Goal: Task Accomplishment & Management: Use online tool/utility

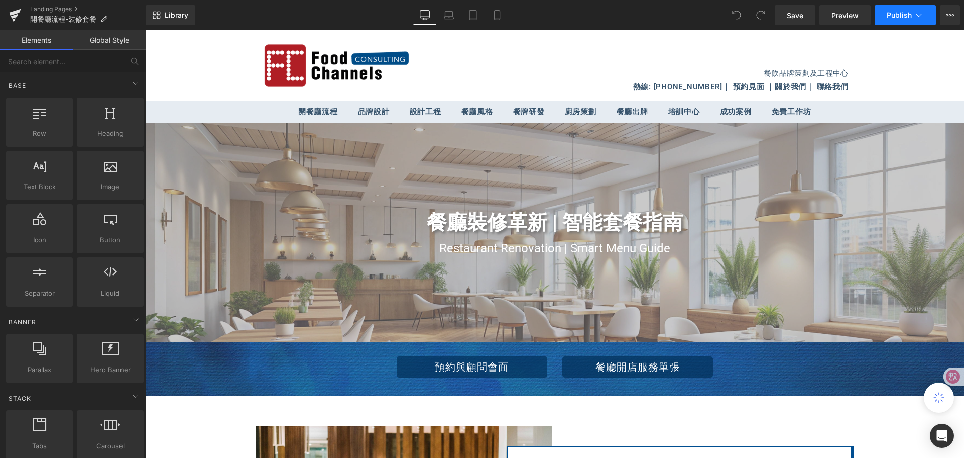
click at [922, 16] on icon at bounding box center [919, 15] width 10 height 10
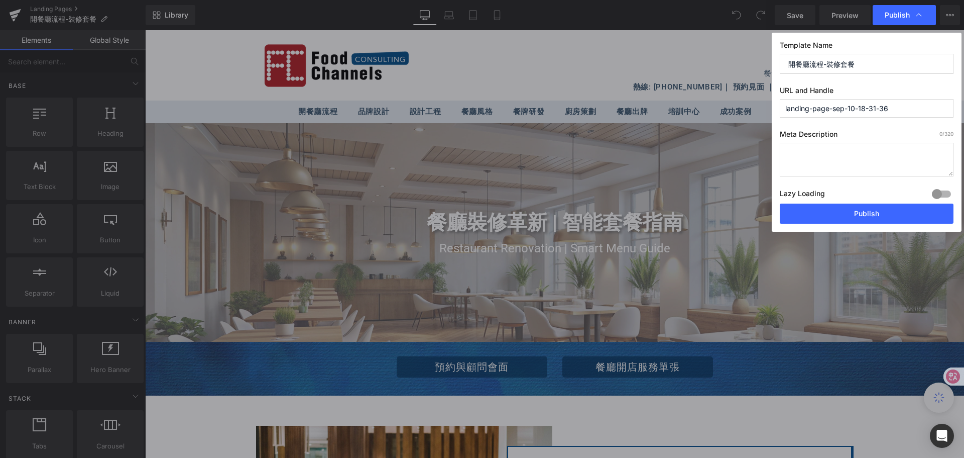
drag, startPoint x: 785, startPoint y: 109, endPoint x: 897, endPoint y: 103, distance: 112.2
click at [897, 103] on input "landing-page-sep-10-18-31-36" at bounding box center [867, 108] width 174 height 19
type input "開餐廳流程-裝修套餐"
click at [898, 213] on button "Publish" at bounding box center [867, 213] width 174 height 20
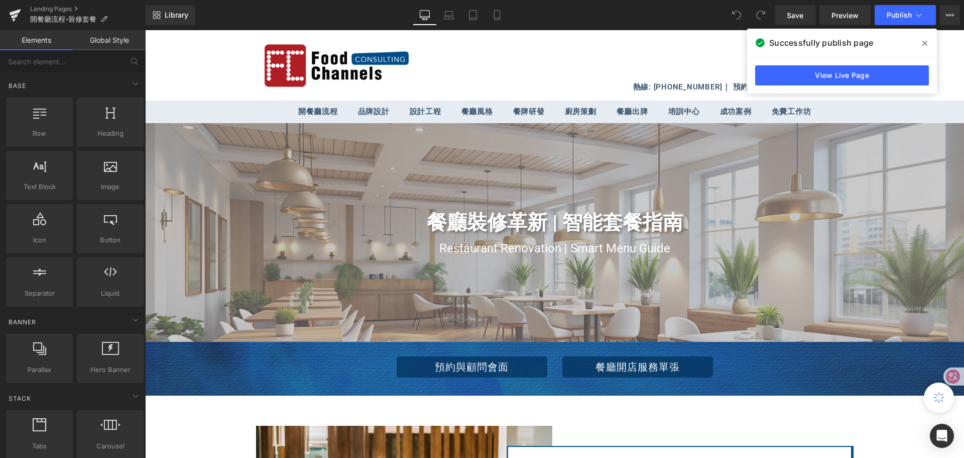
click at [925, 43] on icon at bounding box center [925, 43] width 5 height 5
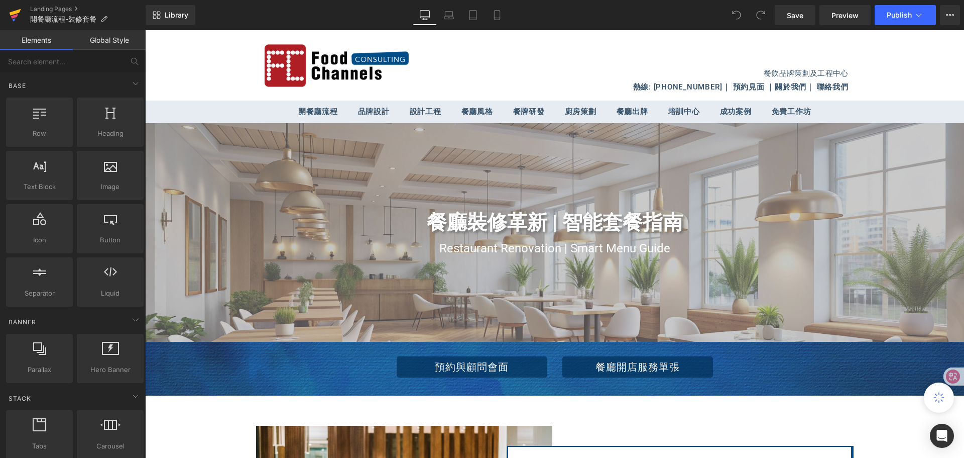
click at [10, 14] on icon at bounding box center [16, 12] width 12 height 7
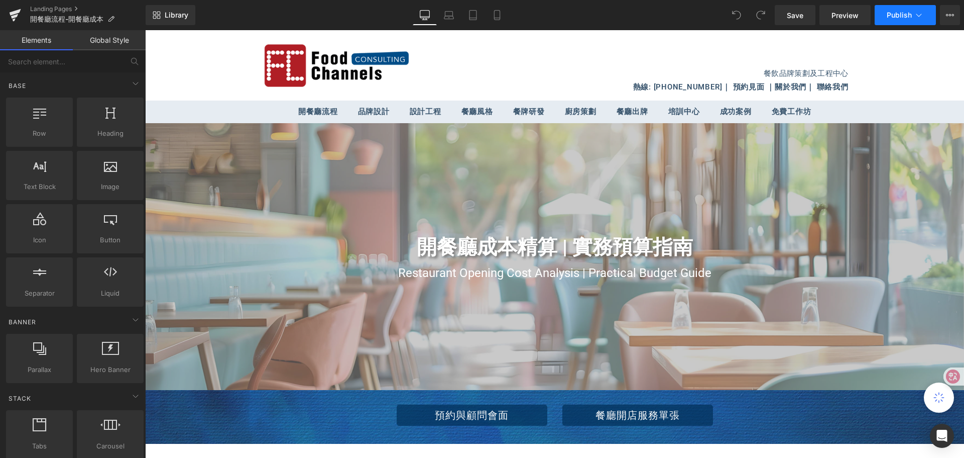
click at [919, 14] on icon at bounding box center [919, 15] width 10 height 10
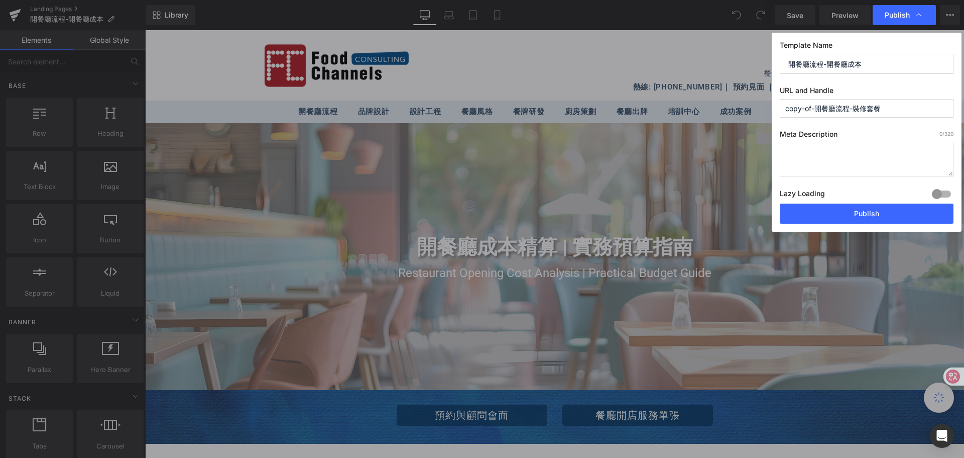
drag, startPoint x: 815, startPoint y: 108, endPoint x: 783, endPoint y: 107, distance: 32.1
click at [783, 107] on input "copy-of-開餐廳流程-裝修套餐" at bounding box center [867, 108] width 174 height 19
drag, startPoint x: 825, startPoint y: 106, endPoint x: 851, endPoint y: 106, distance: 26.1
click at [851, 106] on input "開餐廳流程-裝修套餐" at bounding box center [867, 108] width 174 height 19
type input "開餐廳流程-開餐廳成本"
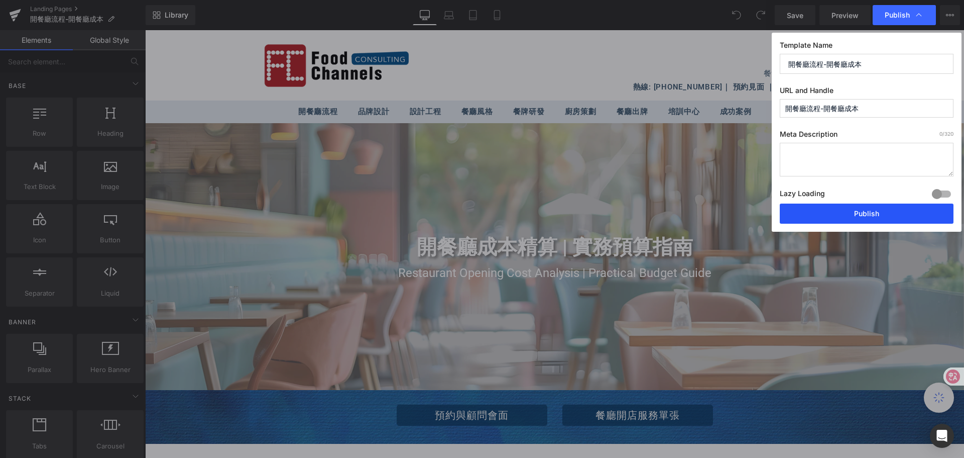
click at [887, 213] on button "Publish" at bounding box center [867, 213] width 174 height 20
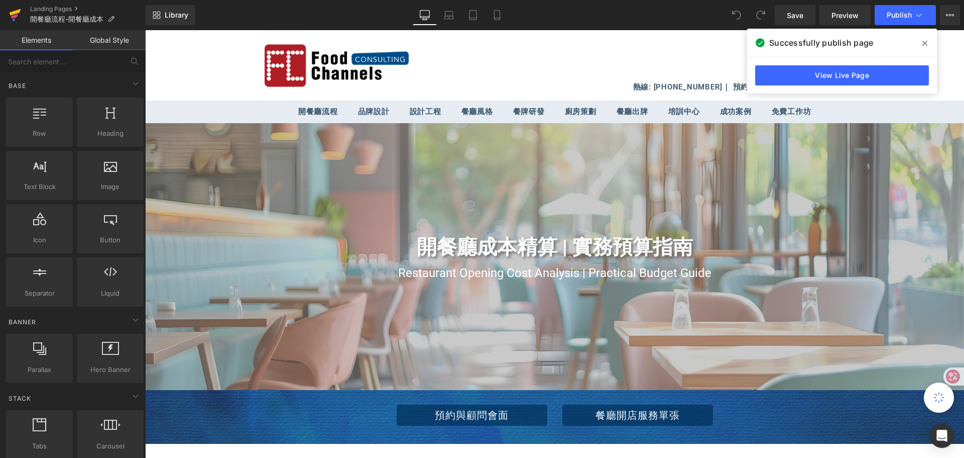
click at [11, 19] on icon at bounding box center [15, 15] width 12 height 25
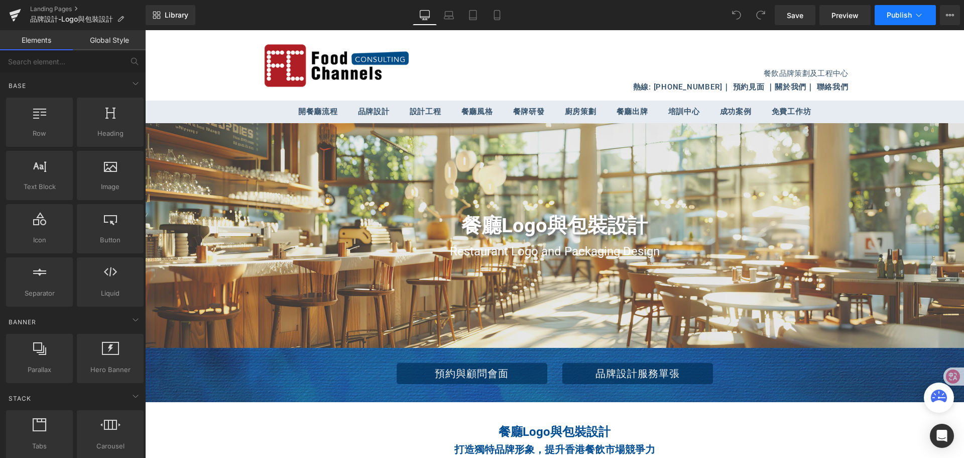
click at [914, 17] on button "Publish" at bounding box center [905, 15] width 61 height 20
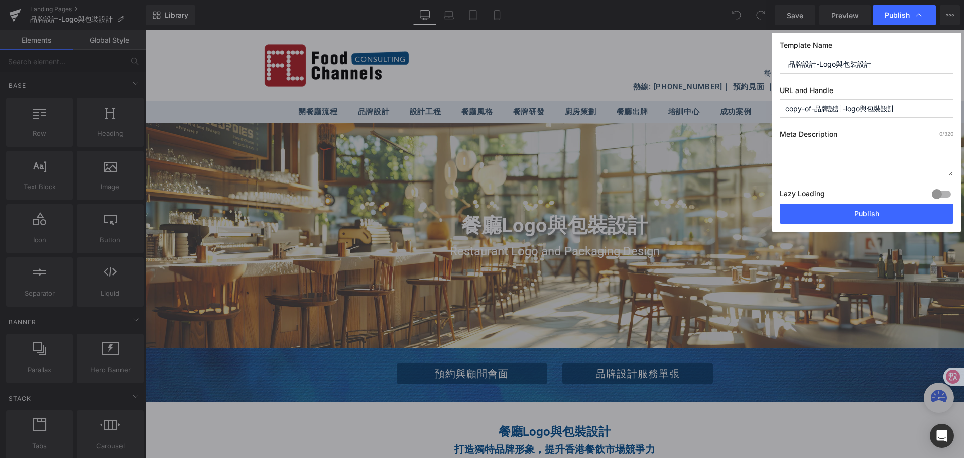
drag, startPoint x: 817, startPoint y: 105, endPoint x: 784, endPoint y: 105, distance: 33.2
click at [784, 105] on input "copy-of-品牌設計-logo與包裝設計" at bounding box center [867, 108] width 174 height 19
click at [820, 109] on input "品牌設計-logo與包裝設計" at bounding box center [867, 108] width 174 height 19
click at [819, 108] on input "品牌設計-Logo與包裝設計" at bounding box center [867, 108] width 174 height 19
click at [819, 107] on input "品牌設計-logo與包裝設計" at bounding box center [867, 108] width 174 height 19
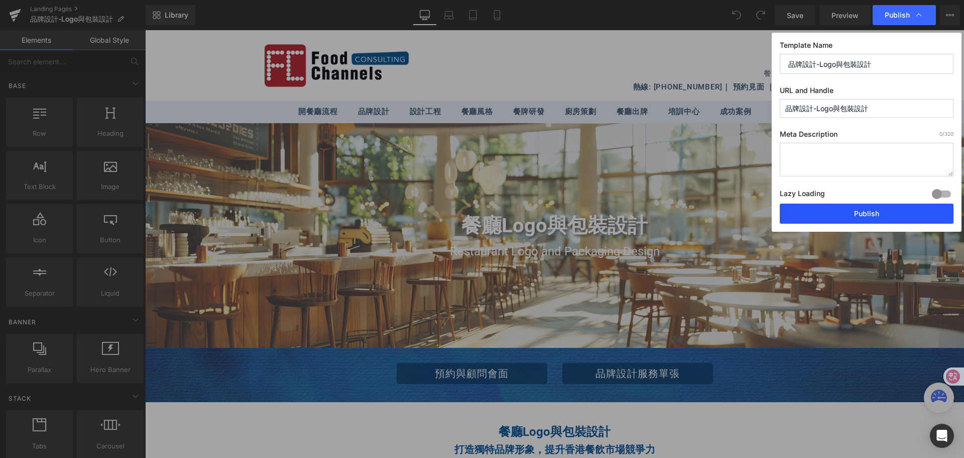
type input "品牌設計-logo與包裝設計"
click at [865, 209] on button "Publish" at bounding box center [867, 213] width 174 height 20
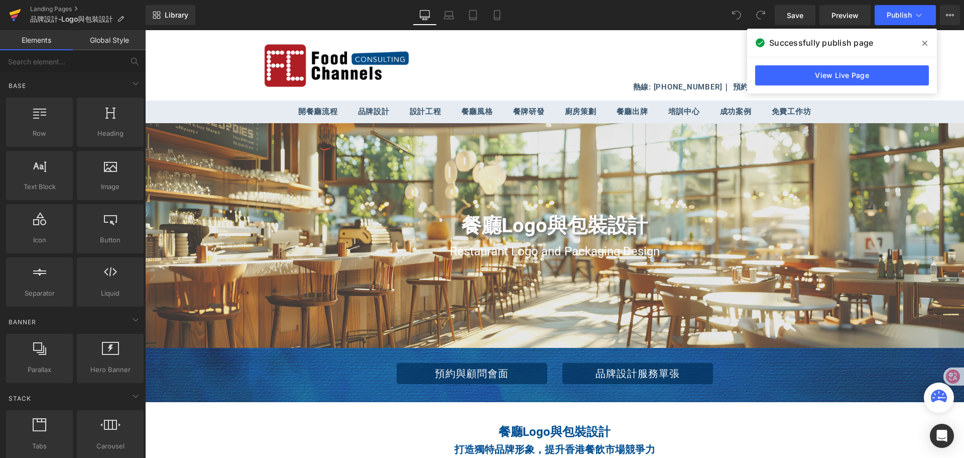
click at [18, 14] on icon at bounding box center [15, 15] width 12 height 25
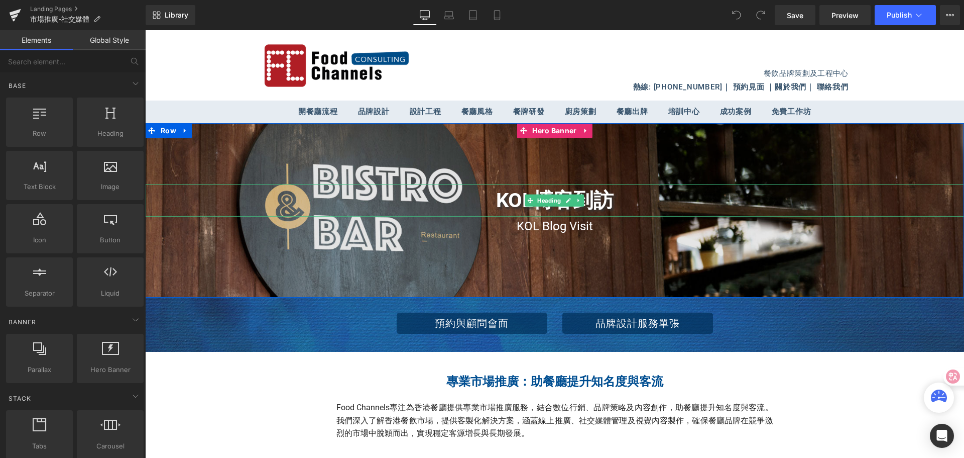
click at [490, 202] on h1 "KOL博客到訪" at bounding box center [554, 200] width 819 height 32
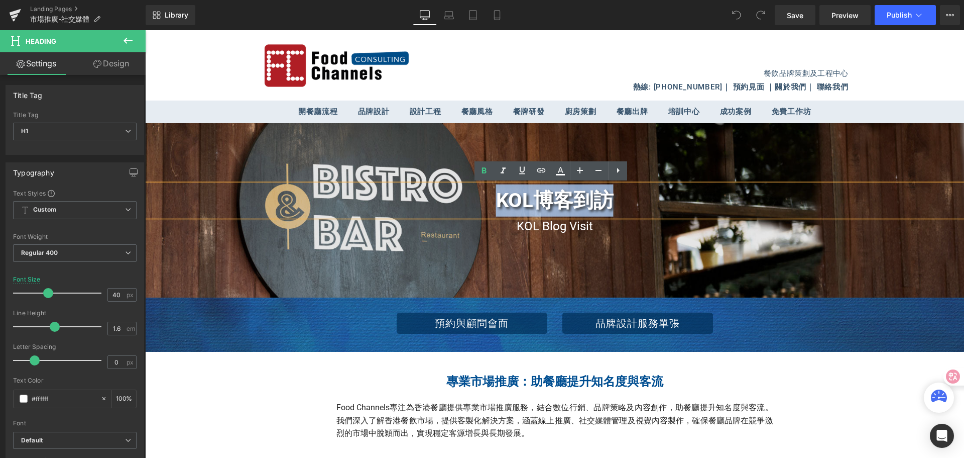
drag, startPoint x: 494, startPoint y: 202, endPoint x: 607, endPoint y: 200, distance: 113.0
click at [607, 200] on h1 "KOL博客到訪" at bounding box center [554, 200] width 819 height 32
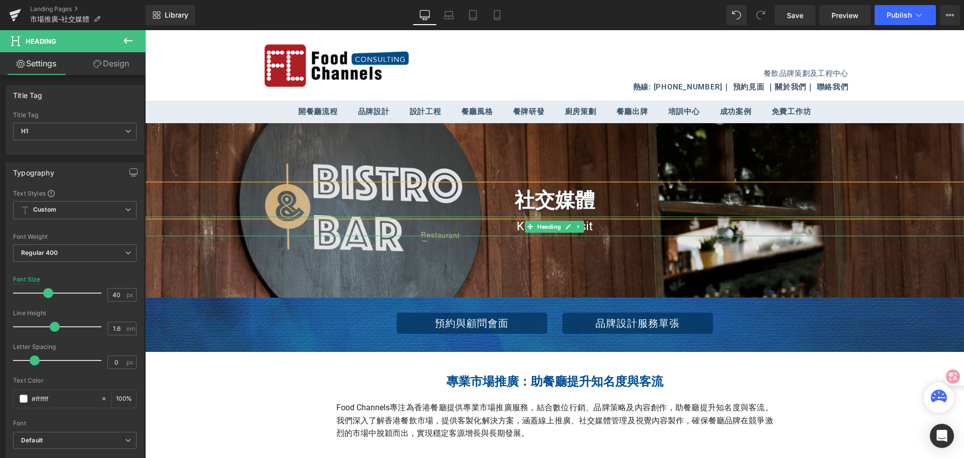
click at [517, 228] on span "KOL Blog Visit" at bounding box center [555, 226] width 76 height 14
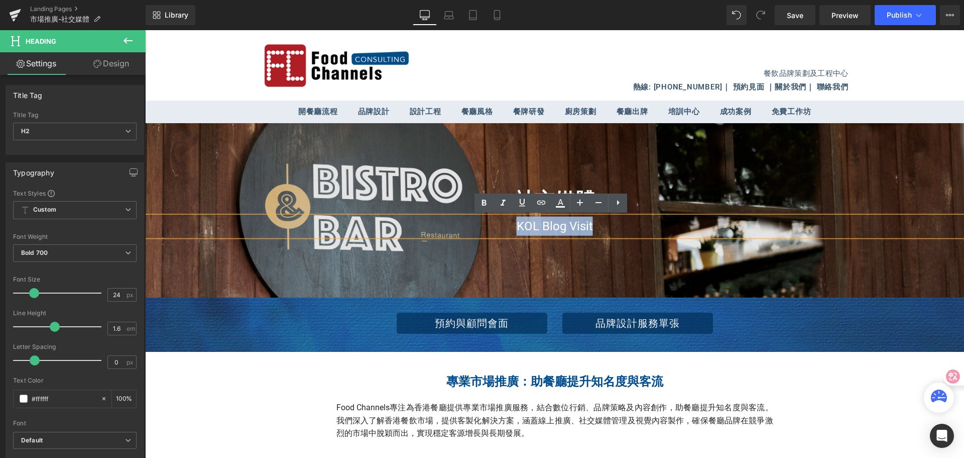
drag, startPoint x: 511, startPoint y: 227, endPoint x: 591, endPoint y: 228, distance: 79.4
click at [591, 228] on h2 "KOL Blog Visit" at bounding box center [554, 225] width 819 height 19
click at [600, 226] on h2 "KOL Blog Visit" at bounding box center [554, 225] width 819 height 19
drag, startPoint x: 511, startPoint y: 225, endPoint x: 589, endPoint y: 224, distance: 77.9
click at [589, 224] on h2 "KOL Blog Visit" at bounding box center [554, 225] width 819 height 19
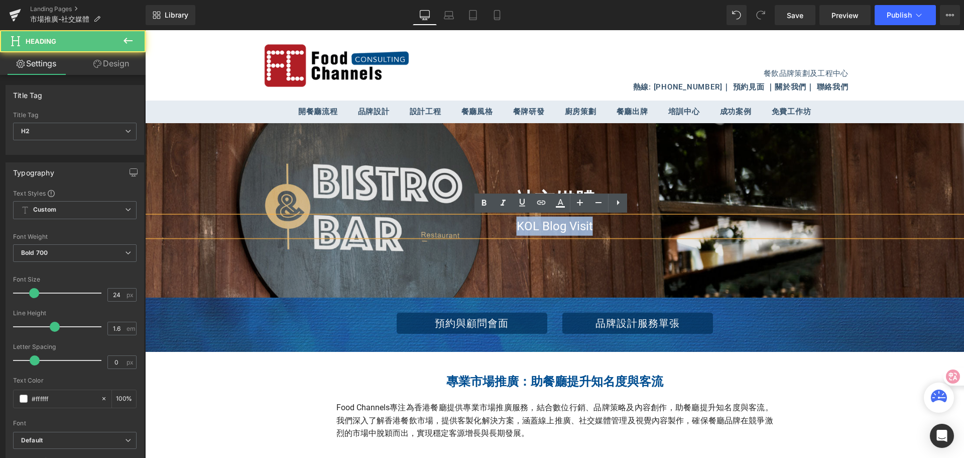
click at [586, 227] on span "KOL Blog Visit" at bounding box center [555, 226] width 76 height 14
drag, startPoint x: 506, startPoint y: 230, endPoint x: 590, endPoint y: 219, distance: 85.0
click at [590, 219] on h2 "KOL Blog Visit" at bounding box center [554, 225] width 819 height 19
paste div
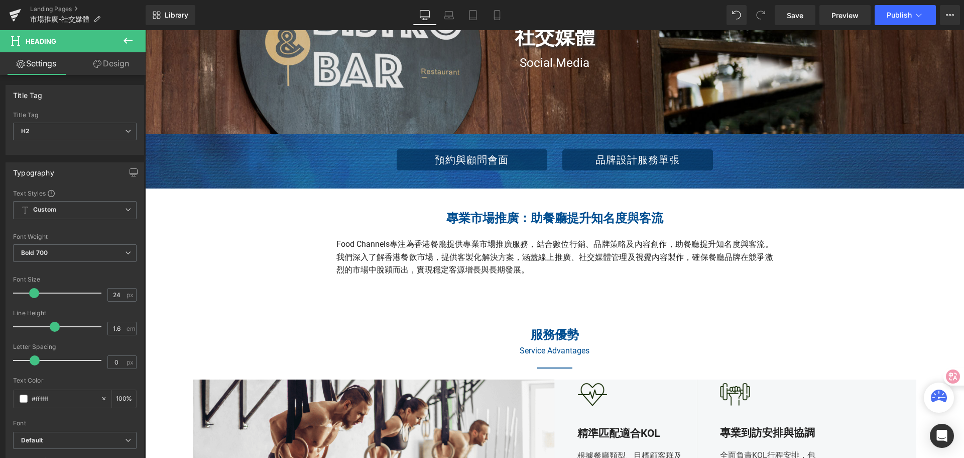
scroll to position [201, 0]
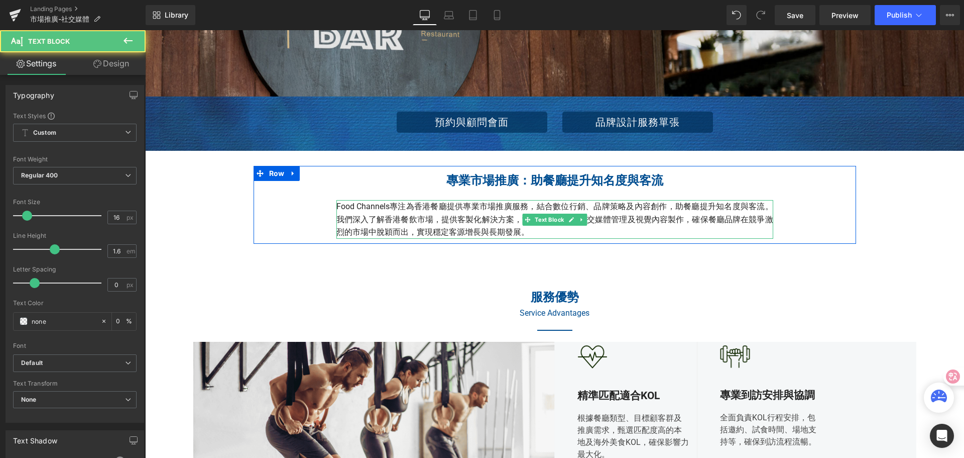
click at [337, 205] on p "Food Channels專注為香港餐廳提供專業市場推廣服務，結合數位行銷、品牌策略及內容創作，助餐廳提升知名度與客流。我們深入了解香港餐飲市場，提供客製化解…" at bounding box center [555, 219] width 437 height 39
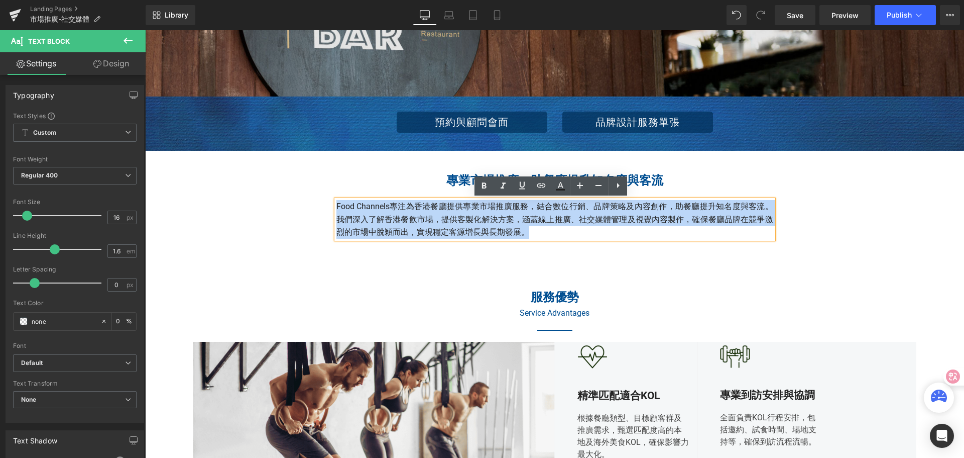
drag, startPoint x: 334, startPoint y: 204, endPoint x: 531, endPoint y: 227, distance: 198.7
click at [531, 227] on p "Food Channels專注為香港餐廳提供專業市場推廣服務，結合數位行銷、品牌策略及內容創作，助餐廳提升知名度與客流。我們深入了解香港餐飲市場，提供客製化解…" at bounding box center [555, 219] width 437 height 39
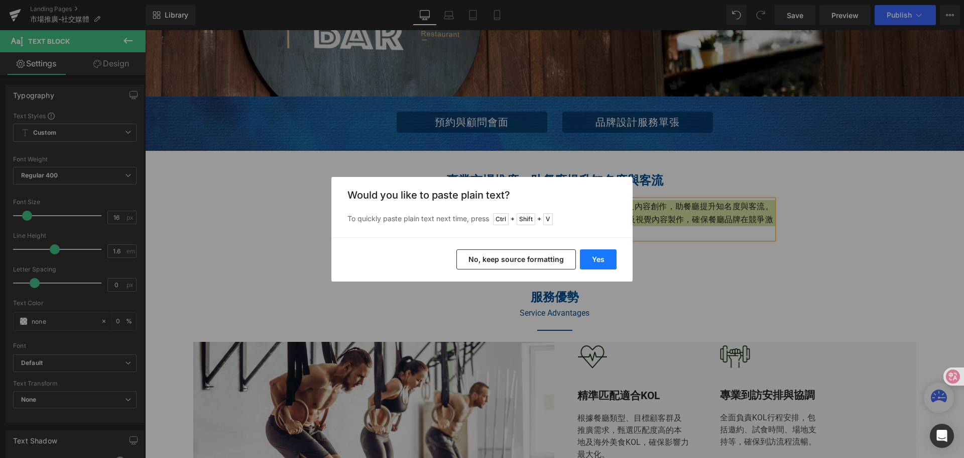
click at [599, 262] on button "Yes" at bounding box center [598, 259] width 37 height 20
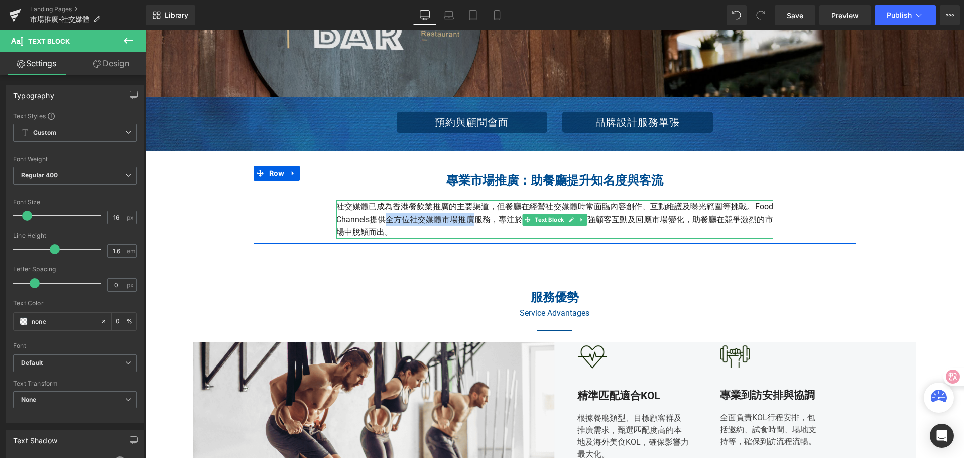
drag, startPoint x: 383, startPoint y: 218, endPoint x: 471, endPoint y: 217, distance: 87.9
click at [471, 217] on p "社交媒體已成為香港餐飲業推廣的主要渠道，但餐廳在經營社交媒體時常面臨內容創作、互動維護及曝光範圍等挑戰。Food Channels提供全方位社交媒體市場推廣服…" at bounding box center [555, 219] width 437 height 39
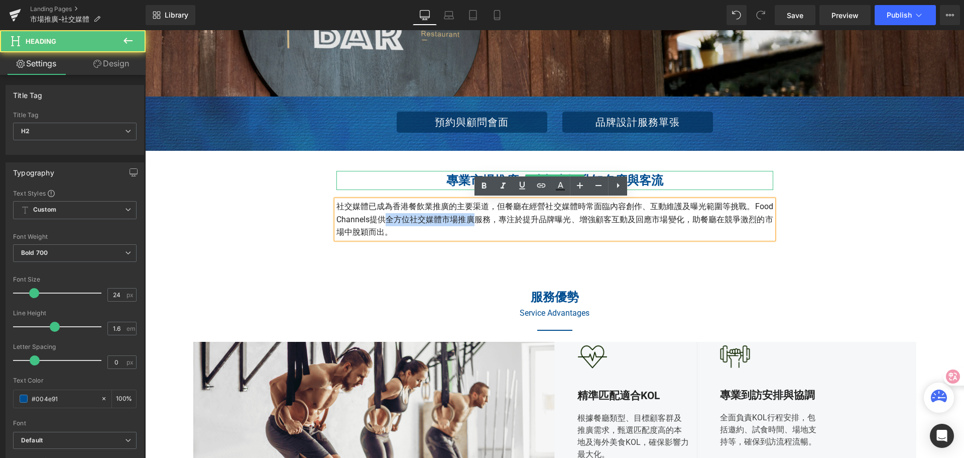
click at [442, 182] on h2 "專業市場推廣：助餐廳提升知名度與客流" at bounding box center [555, 180] width 437 height 19
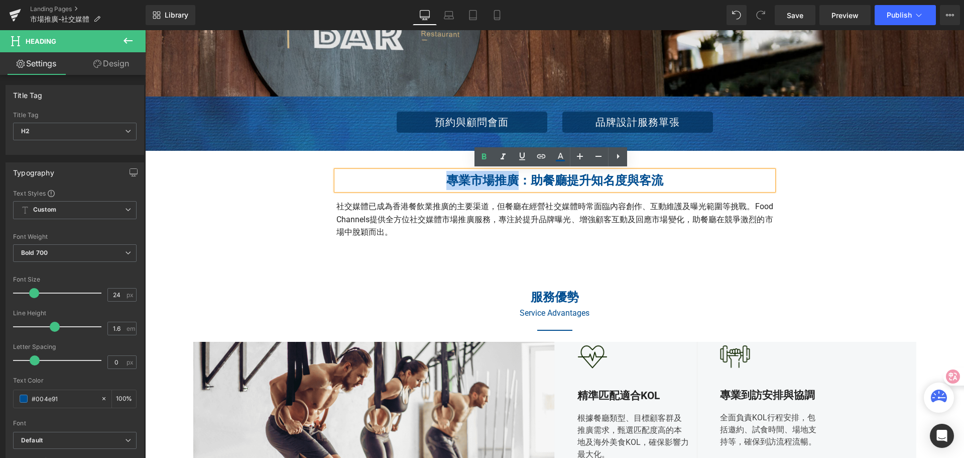
drag, startPoint x: 443, startPoint y: 179, endPoint x: 511, endPoint y: 179, distance: 68.3
click at [511, 179] on h2 "專業市場推廣：助餐廳提升知名度與客流" at bounding box center [555, 180] width 437 height 19
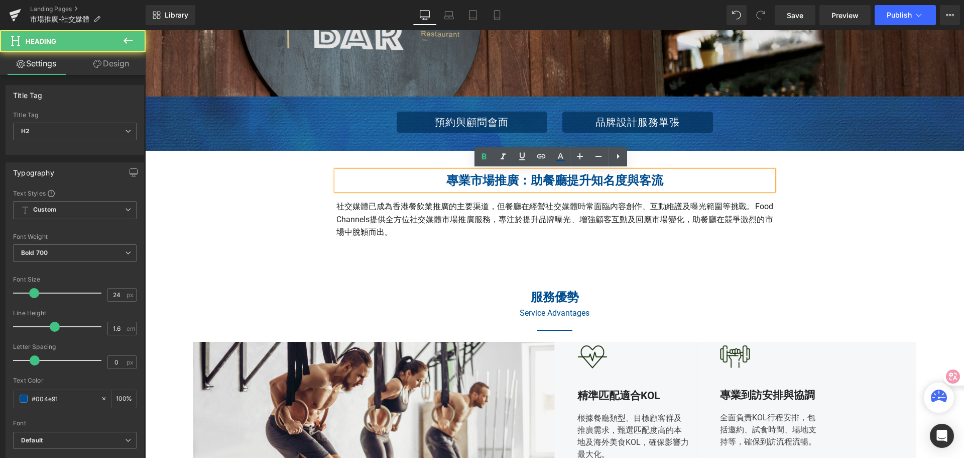
paste div
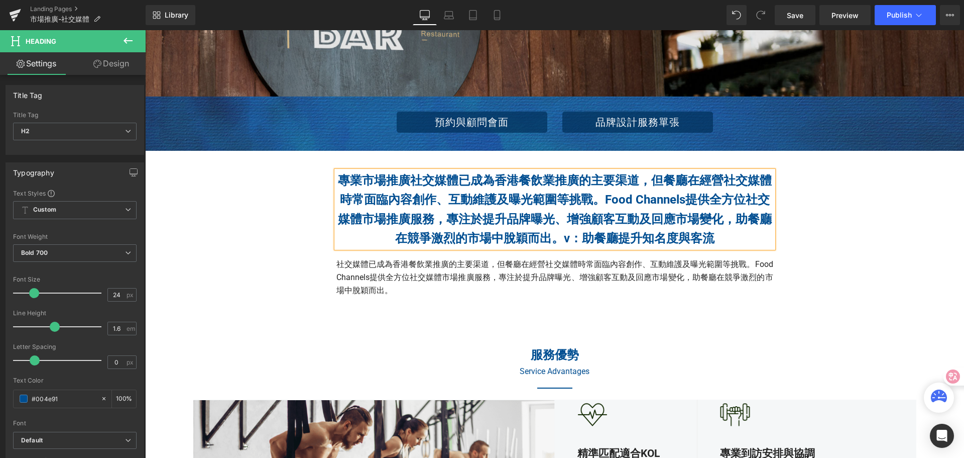
click at [842, 210] on div "專業市場推廣社交媒體已成為香港餐飲業推廣的主要渠道，但餐廳在經營社交媒體時常面臨內容創作、互動維護及曝光範圍等挑戰。Food Channels提供全方位社交媒…" at bounding box center [555, 234] width 603 height 136
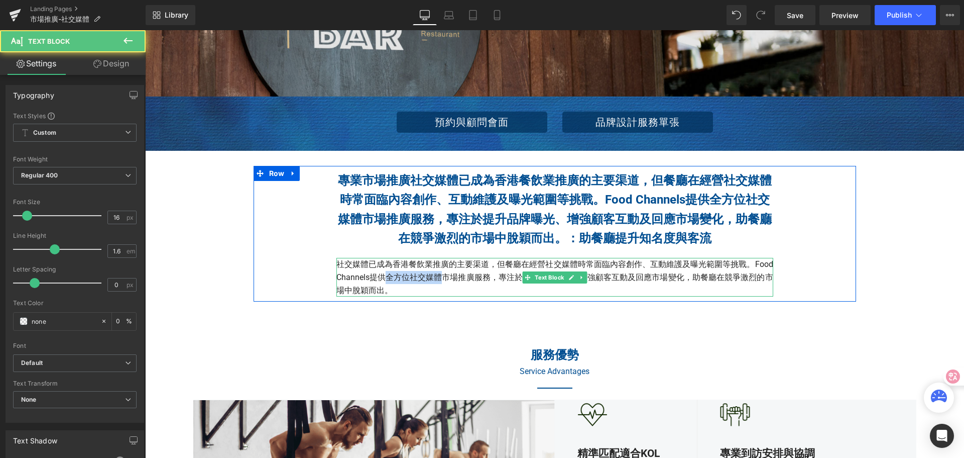
drag, startPoint x: 386, startPoint y: 274, endPoint x: 440, endPoint y: 275, distance: 54.3
click at [440, 275] on p "社交媒體已成為香港餐飲業推廣的主要渠道，但餐廳在經營社交媒體時常面臨內容創作、互動維護及曝光範圍等挑戰。Food Channels提供全方位社交媒體市場推廣服…" at bounding box center [555, 277] width 437 height 39
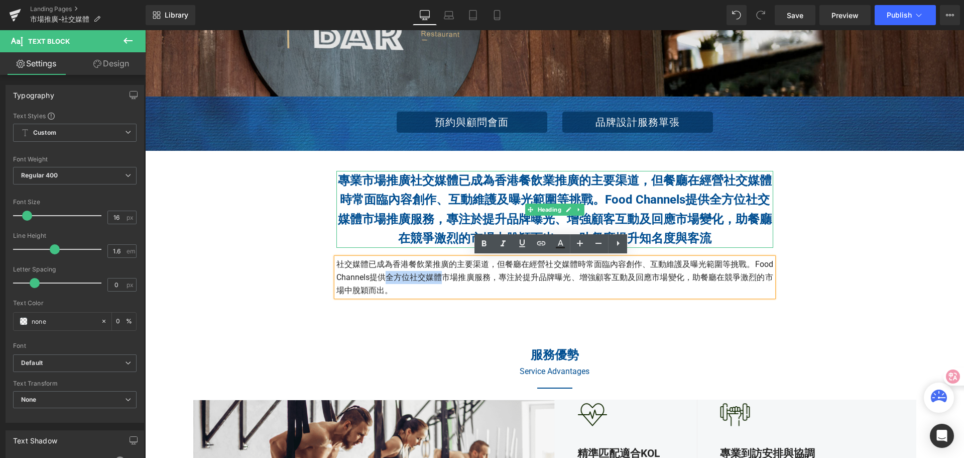
click at [456, 197] on h2 "專業市場推廣社交媒體已成為香港餐飲業推廣的主要渠道，但餐廳在經營社交媒體時常面臨內容創作、互動維護及曝光範圍等挑戰。Food Channels提供全方位社交媒…" at bounding box center [555, 209] width 437 height 77
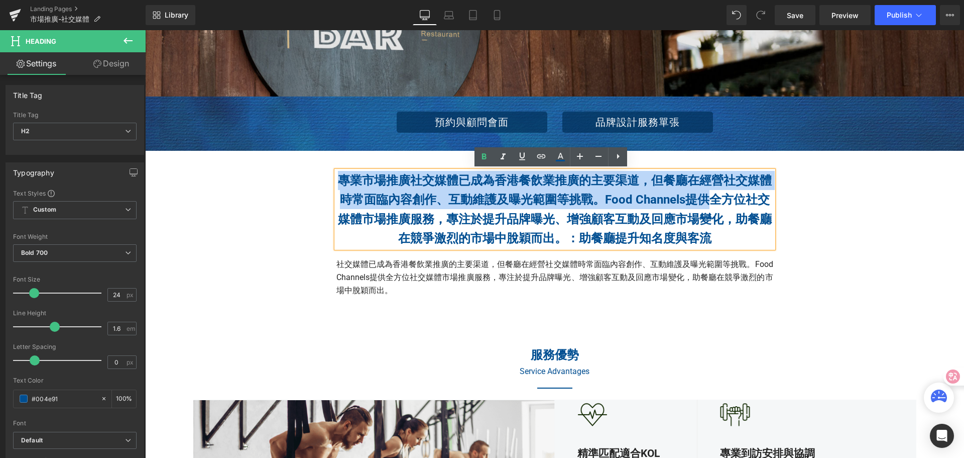
drag, startPoint x: 340, startPoint y: 181, endPoint x: 715, endPoint y: 193, distance: 375.4
click at [715, 193] on h2 "專業市場推廣社交媒體已成為香港餐飲業推廣的主要渠道，但餐廳在經營社交媒體時常面臨內容創作、互動維護及曝光範圍等挑戰。Food Channels提供全方位社交媒…" at bounding box center [555, 209] width 437 height 77
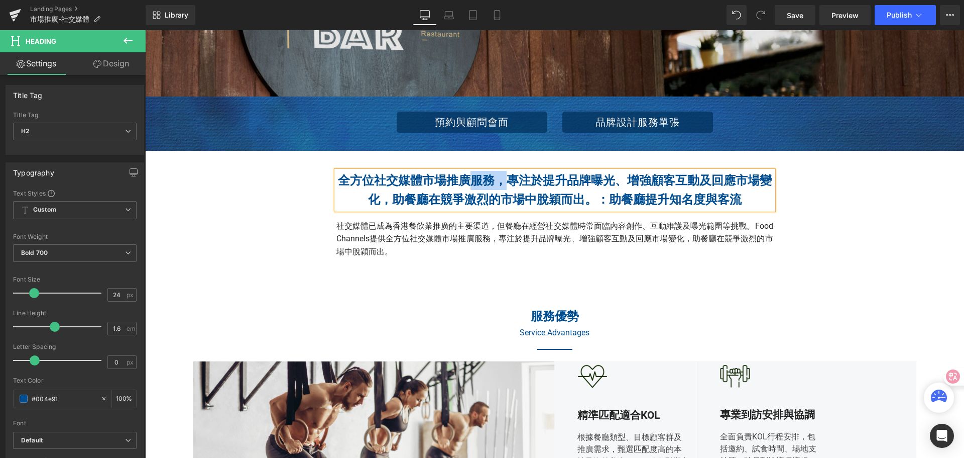
drag, startPoint x: 463, startPoint y: 180, endPoint x: 500, endPoint y: 183, distance: 37.8
click at [500, 183] on h2 "全方位社交媒體市場推廣服務，專注於提升品牌曝光、增強顧客互動及回應市場變化，助餐廳在競爭激烈的市場中脫穎而出。：助餐廳提升知名度與客流" at bounding box center [555, 190] width 437 height 39
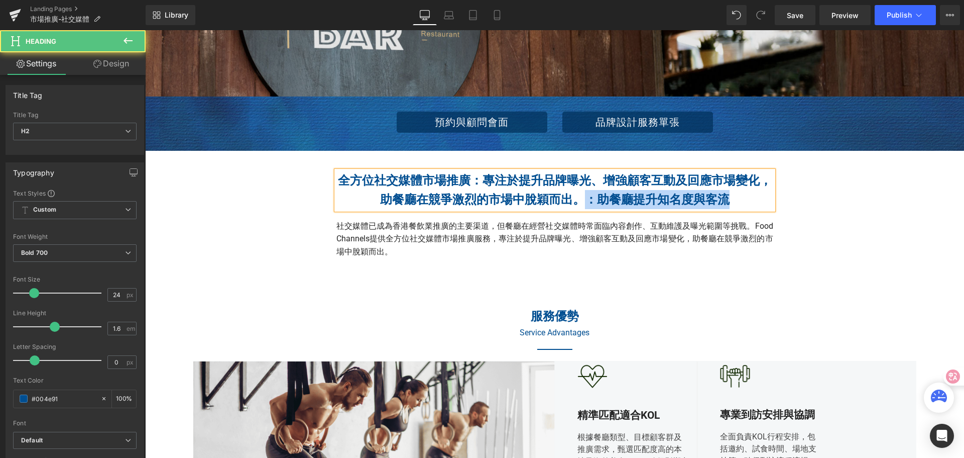
drag, startPoint x: 582, startPoint y: 200, endPoint x: 727, endPoint y: 198, distance: 144.7
click at [727, 198] on h2 "全方位社交媒體市場推廣：專注於提升品牌曝光、增強顧客互動及回應市場變化，助餐廳在競爭激烈的市場中脫穎而出。：助餐廳提升知名度與客流" at bounding box center [555, 190] width 437 height 39
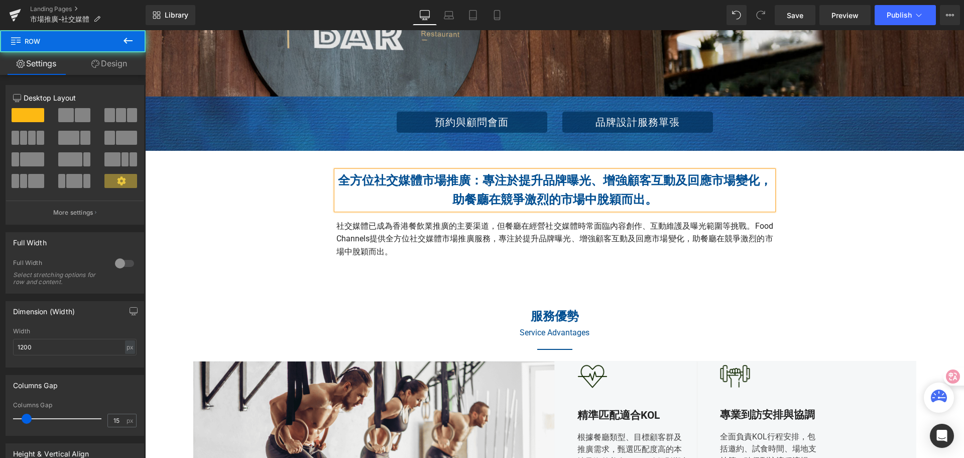
click at [833, 214] on div "全方位社交媒體市場推廣：專注於提升品牌曝光、增強顧客互動及回應市場變化，助餐廳在競爭激烈的市場中脫穎而出。 Heading 社交媒體已成為香港餐飲業推廣的主要…" at bounding box center [555, 214] width 603 height 97
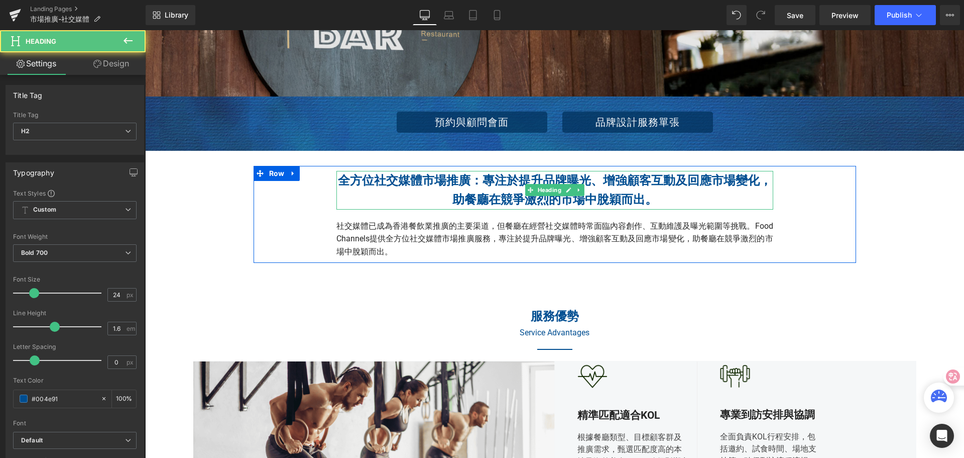
click at [480, 177] on h2 "全方位社交媒體市場推廣：專注於提升品牌曝光、增強顧客互動及回應市場變化，助餐廳在競爭激烈的市場中脫穎而出。" at bounding box center [555, 190] width 437 height 39
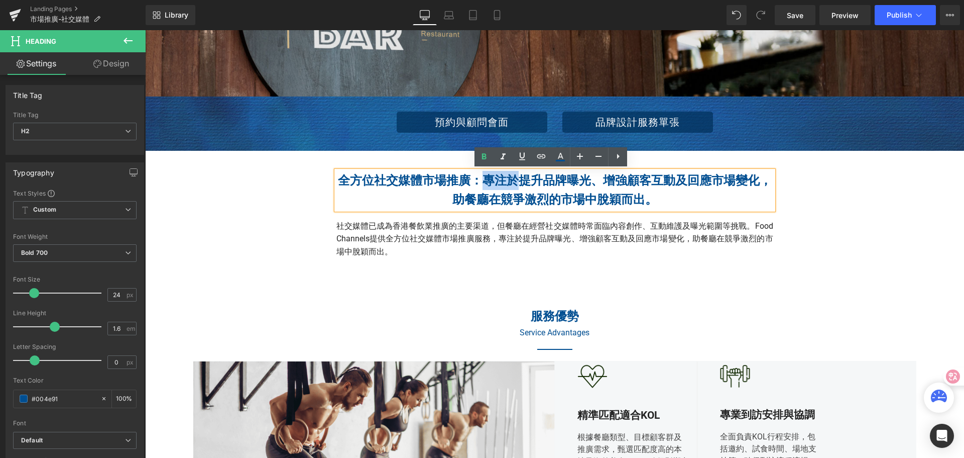
drag, startPoint x: 478, startPoint y: 179, endPoint x: 516, endPoint y: 181, distance: 38.8
click at [516, 181] on h2 "全方位社交媒體市場推廣：專注於提升品牌曝光、增強顧客互動及回應市場變化，助餐廳在競爭激烈的市場中脫穎而出。" at bounding box center [555, 190] width 437 height 39
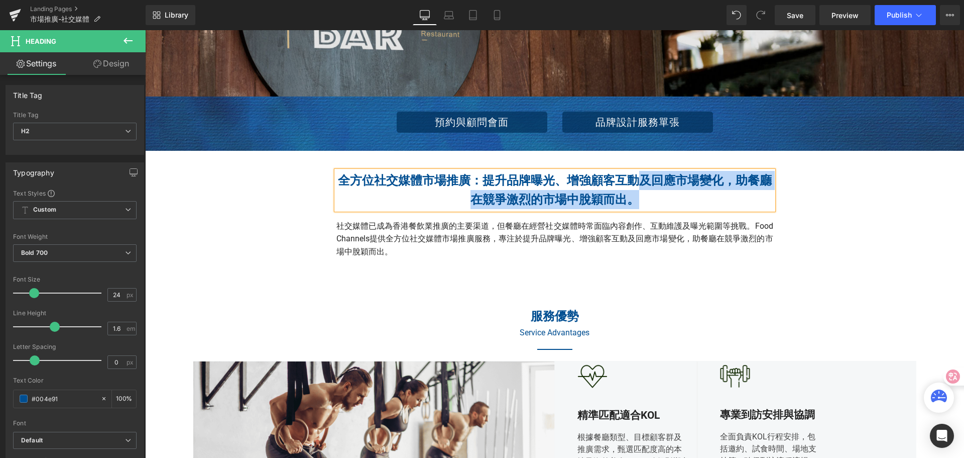
drag, startPoint x: 639, startPoint y: 178, endPoint x: 645, endPoint y: 194, distance: 17.2
click at [645, 194] on h2 "全方位社交媒體市場推廣：提升品牌曝光、增強顧客互動及回應市場變化，助餐廳在競爭激烈的市場中脫穎而出。" at bounding box center [555, 190] width 437 height 39
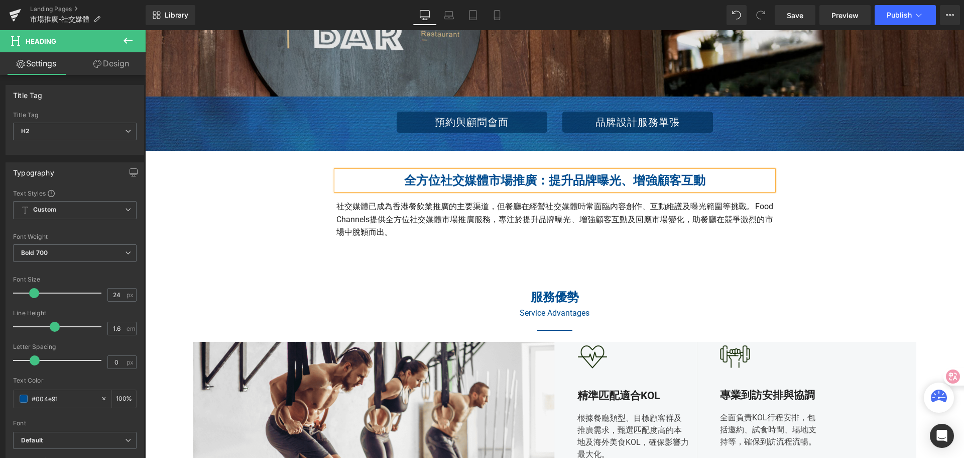
click at [849, 182] on div "全方位社交媒體市場推廣：提升品牌曝光、增強顧客互動 Heading 社交媒體已成為香港餐飲業推廣的主要渠道，但餐廳在經營社交媒體時常面臨內容創作、互動維護及曝…" at bounding box center [555, 205] width 603 height 78
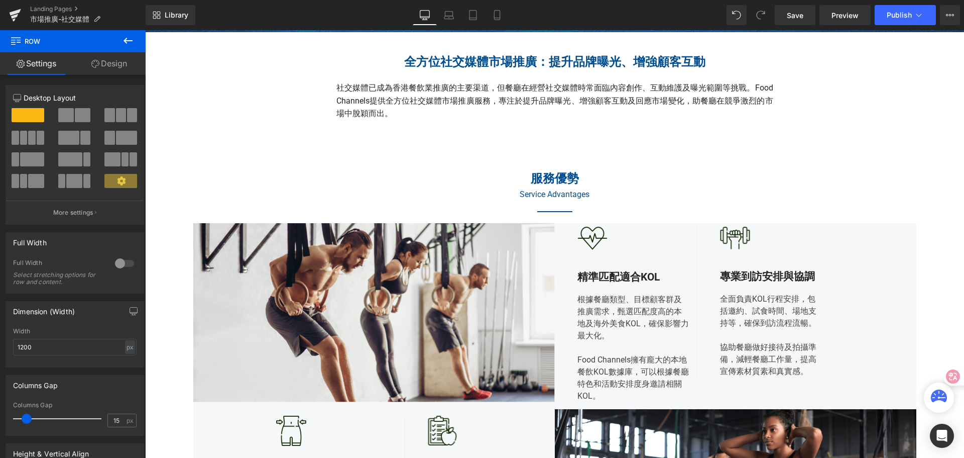
scroll to position [301, 0]
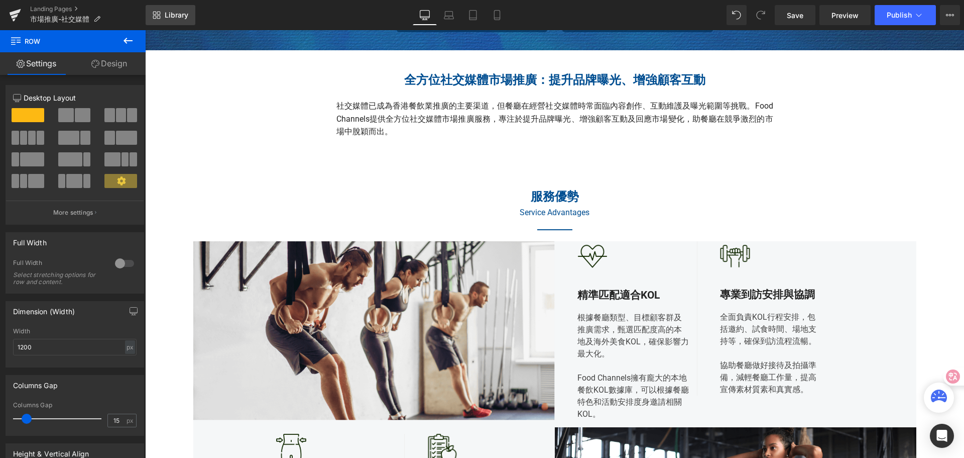
click at [168, 12] on link "Library" at bounding box center [171, 15] width 50 height 20
click at [178, 15] on span "Library" at bounding box center [177, 15] width 24 height 9
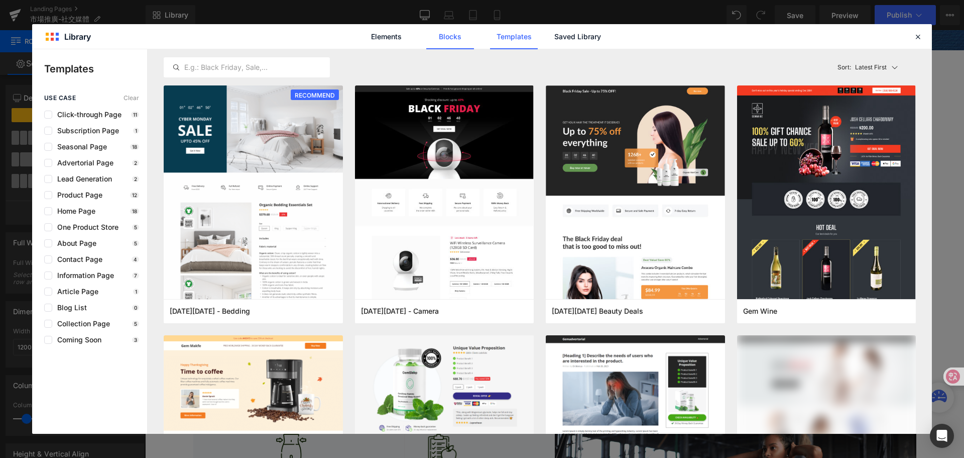
click at [446, 39] on link "Blocks" at bounding box center [450, 36] width 48 height 25
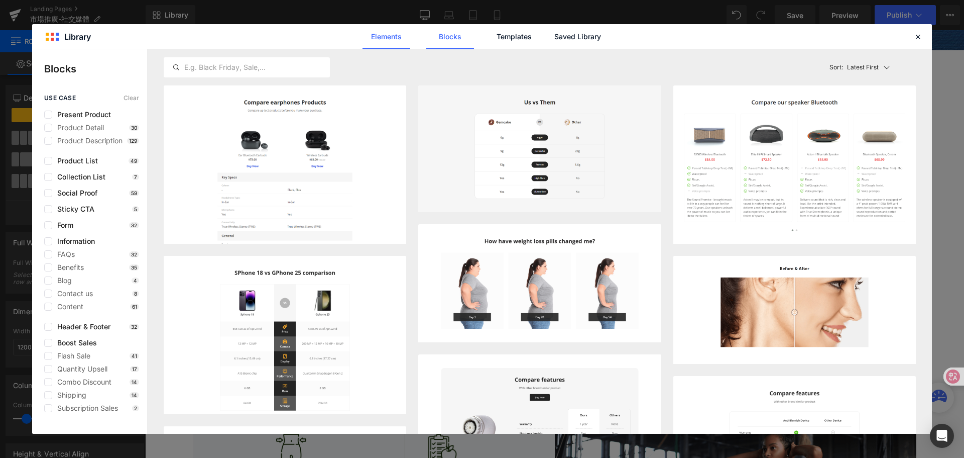
click at [381, 38] on link "Elements" at bounding box center [387, 36] width 48 height 25
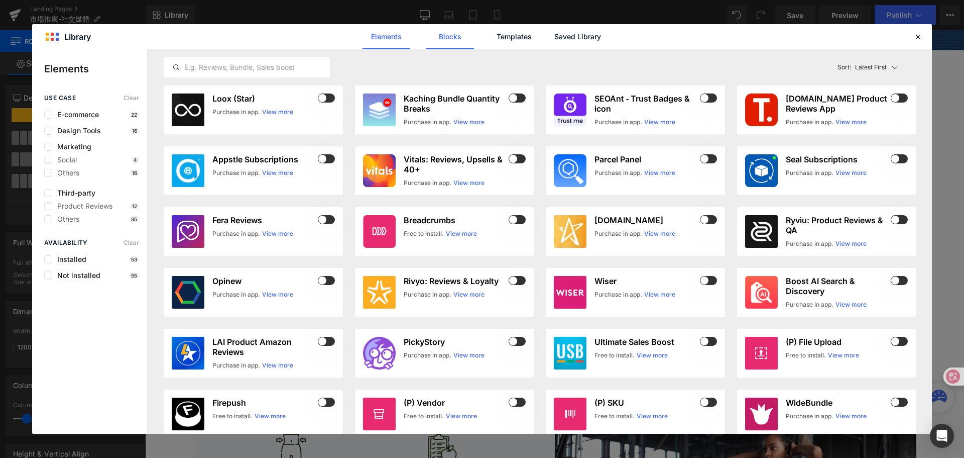
click at [444, 37] on link "Blocks" at bounding box center [450, 36] width 48 height 25
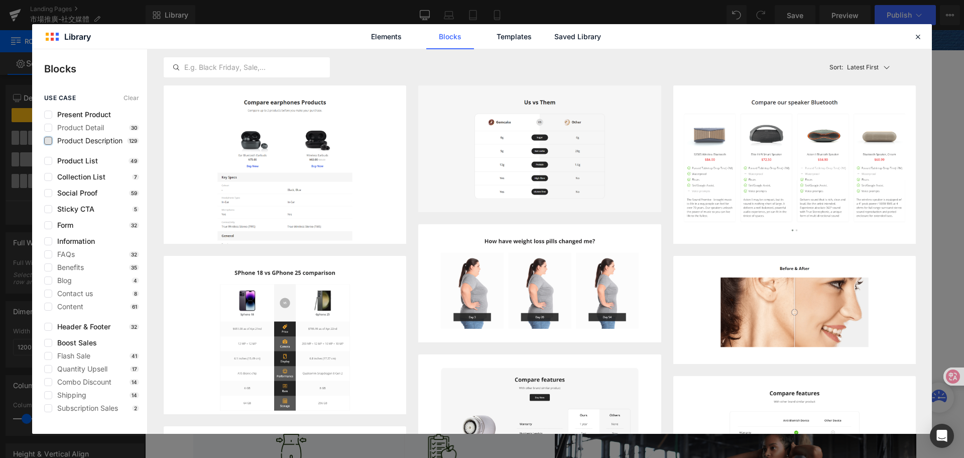
click at [52, 140] on label at bounding box center [48, 141] width 8 height 8
click at [48, 141] on input "checkbox" at bounding box center [48, 141] width 0 height 0
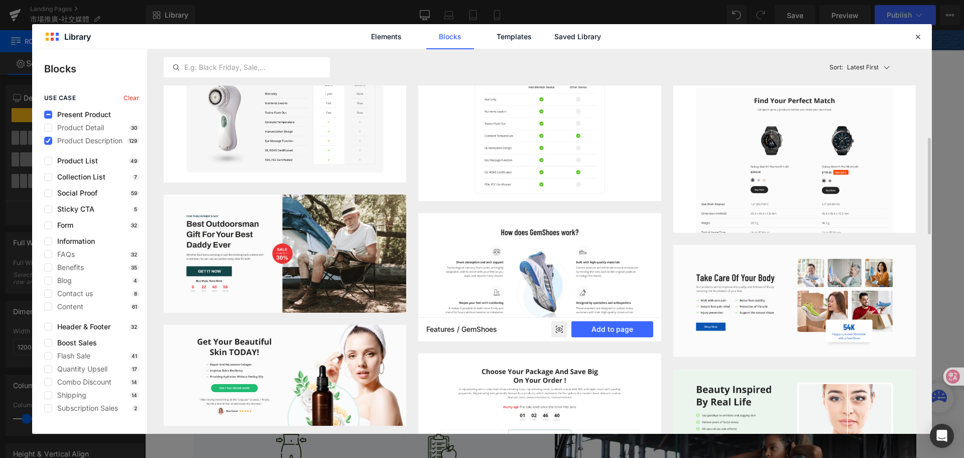
scroll to position [402, 0]
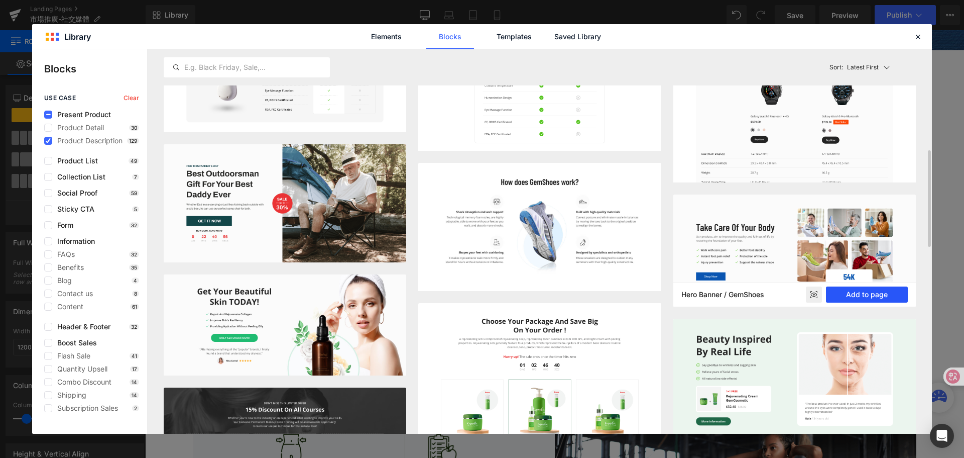
click at [861, 297] on button "Add to page" at bounding box center [867, 294] width 82 height 16
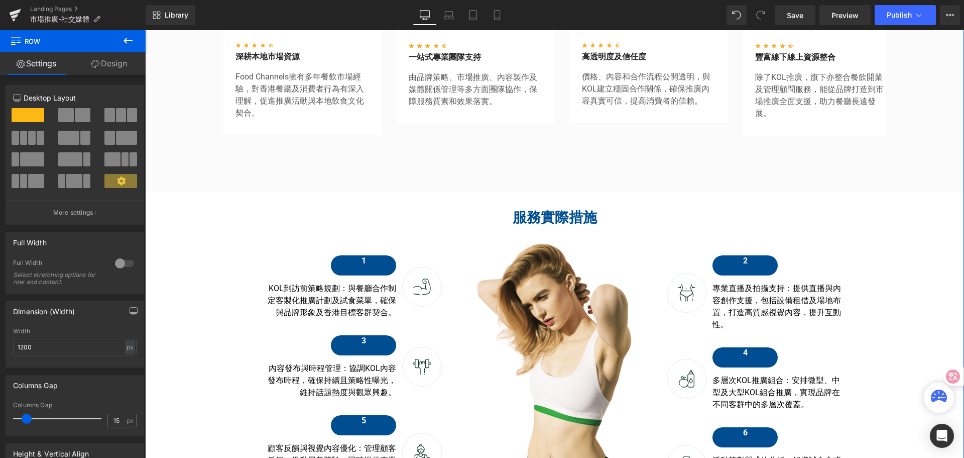
scroll to position [1088, 0]
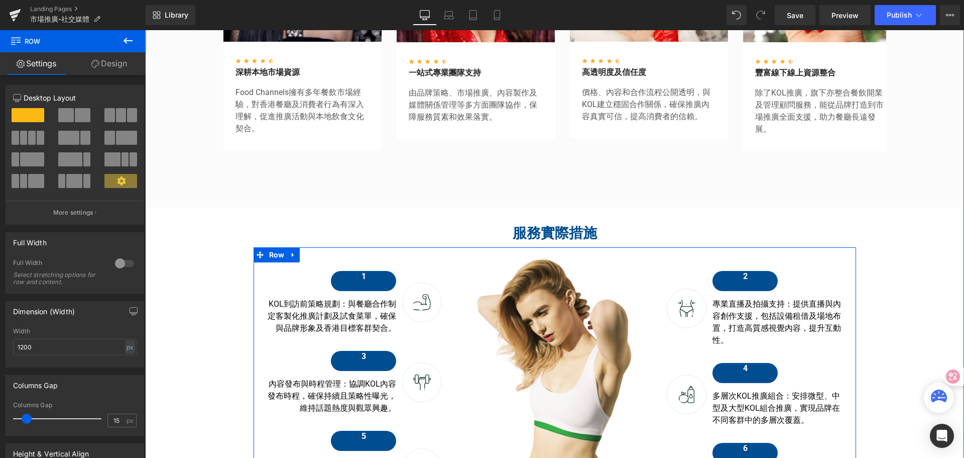
click at [254, 281] on div "1 Button KOL到訪前策略規劃：與餐廳合作制定客製化推廣計劃及試食菜單，確保與品牌形象及香港目標客群契合。 Text Block Image Row …" at bounding box center [354, 407] width 201 height 297
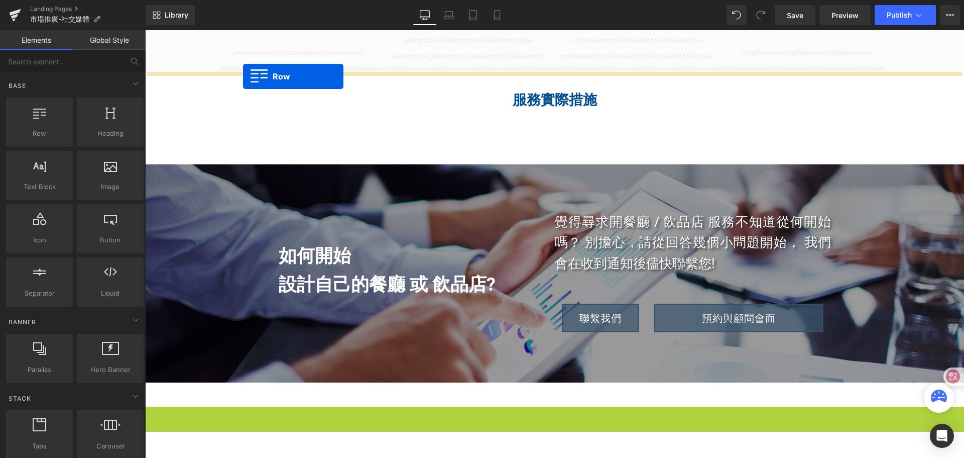
scroll to position [1168, 0]
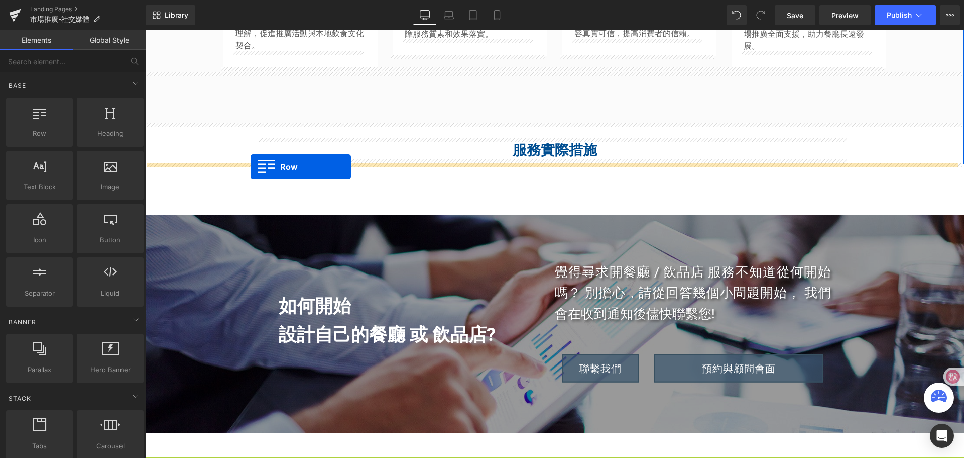
drag, startPoint x: 152, startPoint y: 291, endPoint x: 251, endPoint y: 167, distance: 158.8
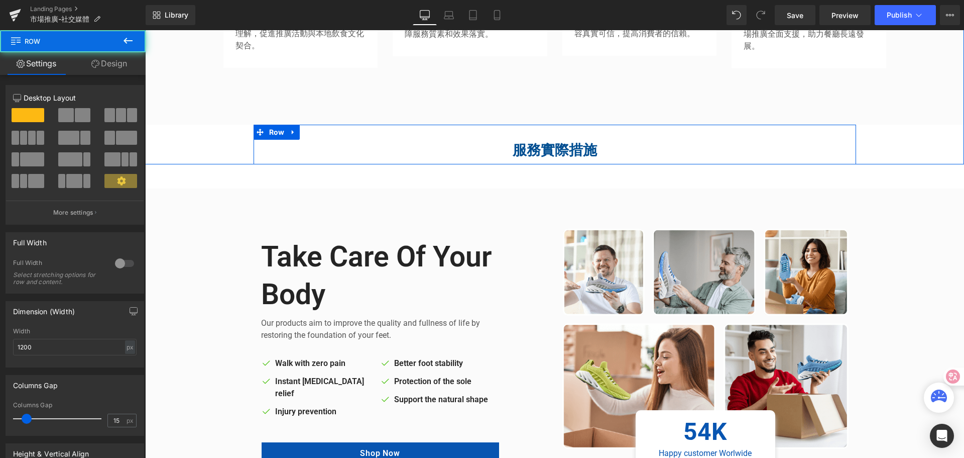
click at [425, 132] on div "服務實際措施 Heading Row" at bounding box center [555, 145] width 603 height 40
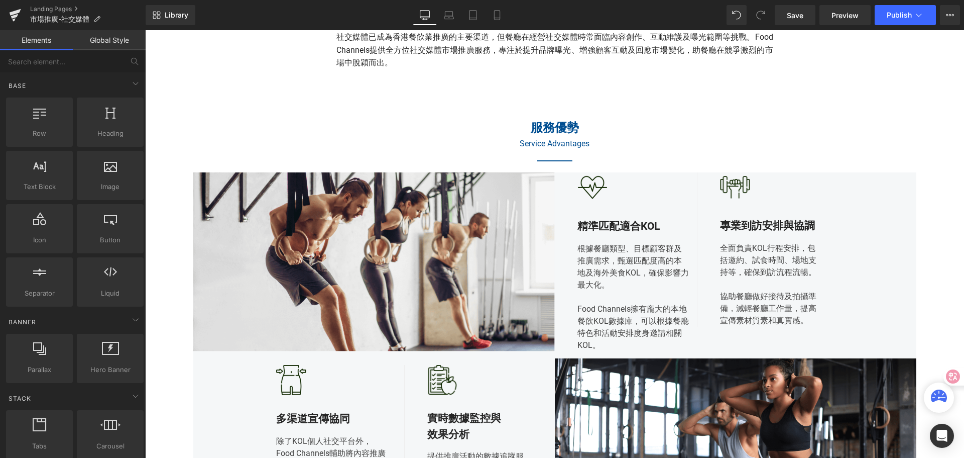
scroll to position [365, 0]
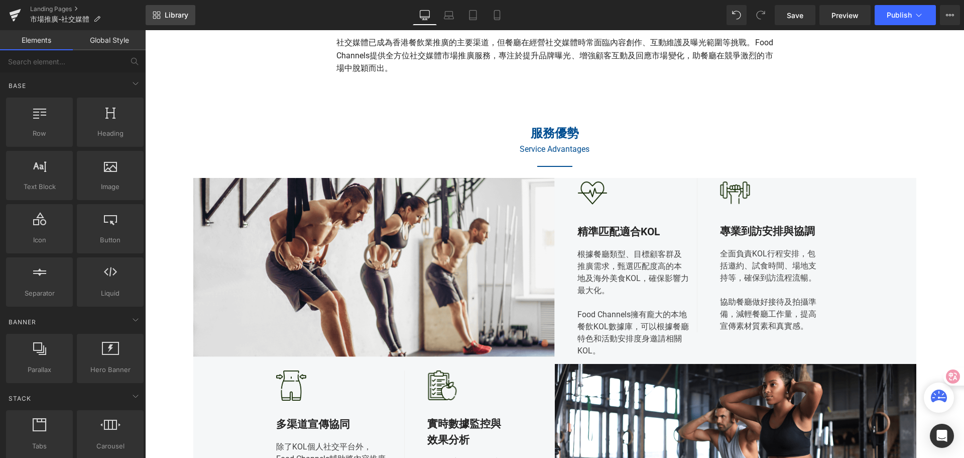
click at [176, 15] on span "Library" at bounding box center [177, 15] width 24 height 9
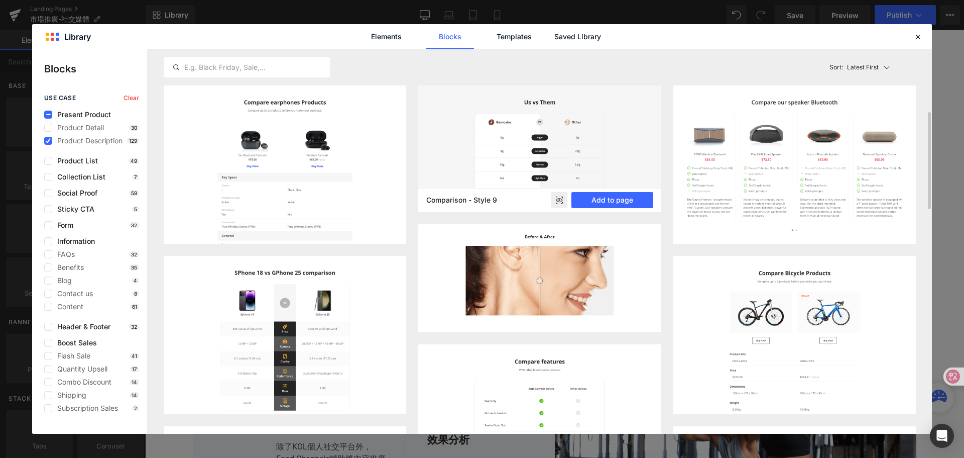
scroll to position [50, 0]
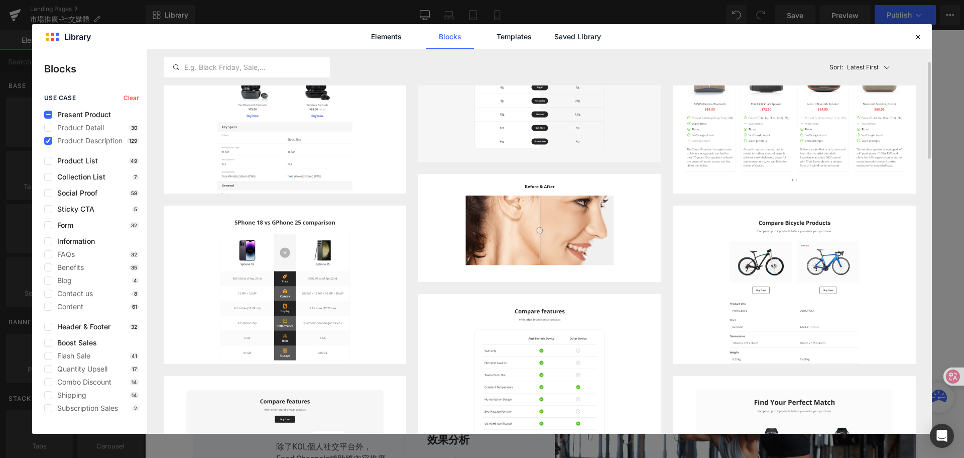
click at [867, 69] on p "Latest First" at bounding box center [863, 67] width 32 height 9
click at [861, 111] on p "Most View" at bounding box center [865, 111] width 35 height 9
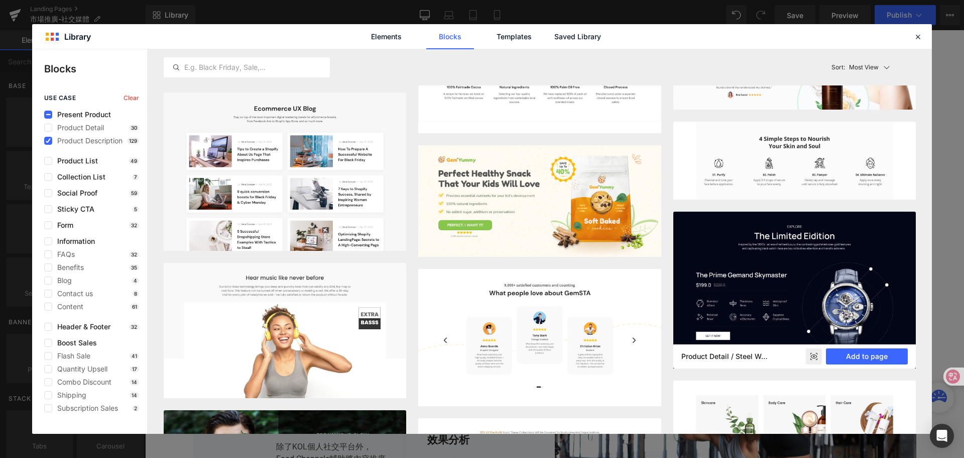
scroll to position [5007, 0]
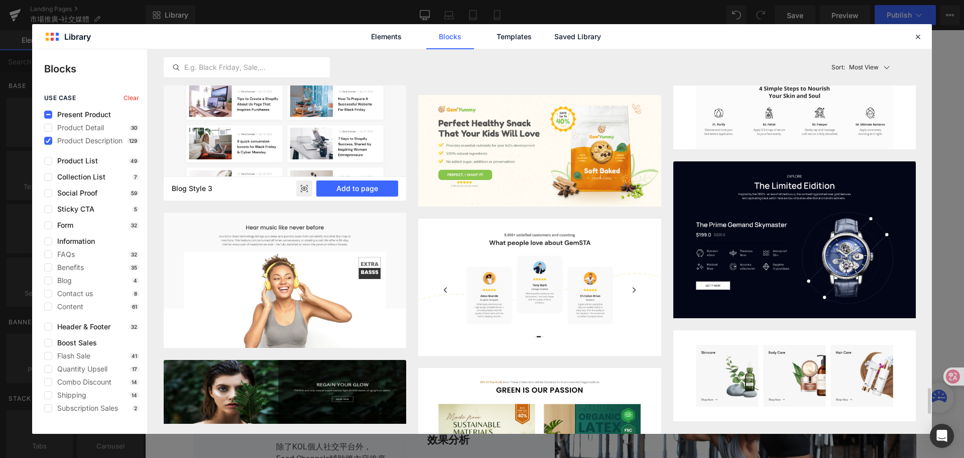
click at [302, 187] on rect at bounding box center [304, 188] width 16 height 16
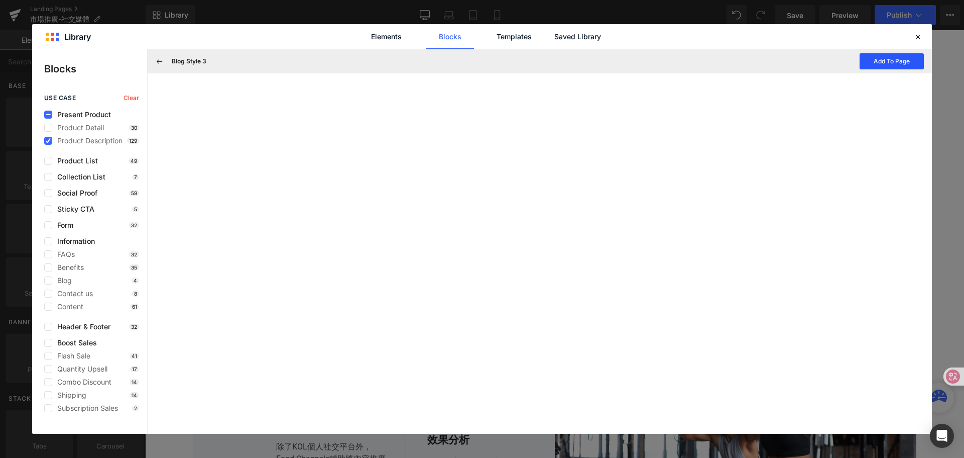
click at [889, 57] on button "Add To Page" at bounding box center [892, 61] width 64 height 16
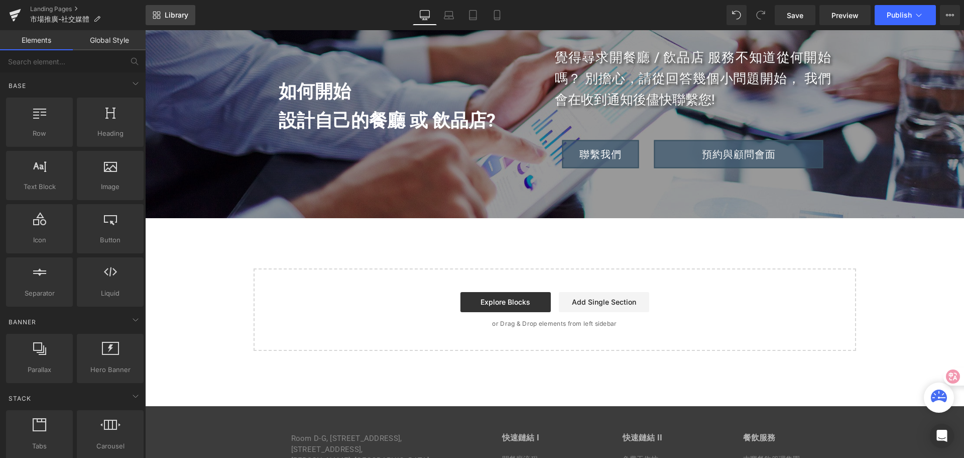
scroll to position [1682, 0]
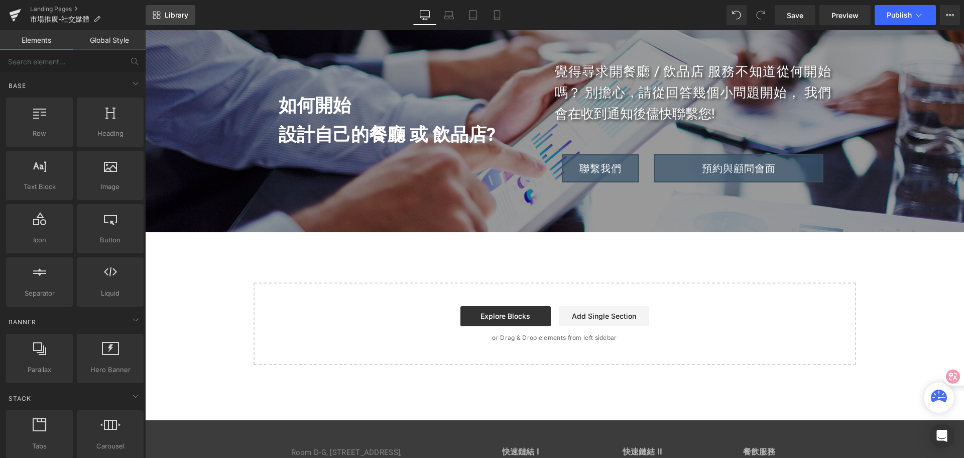
click at [181, 15] on span "Library" at bounding box center [177, 15] width 24 height 9
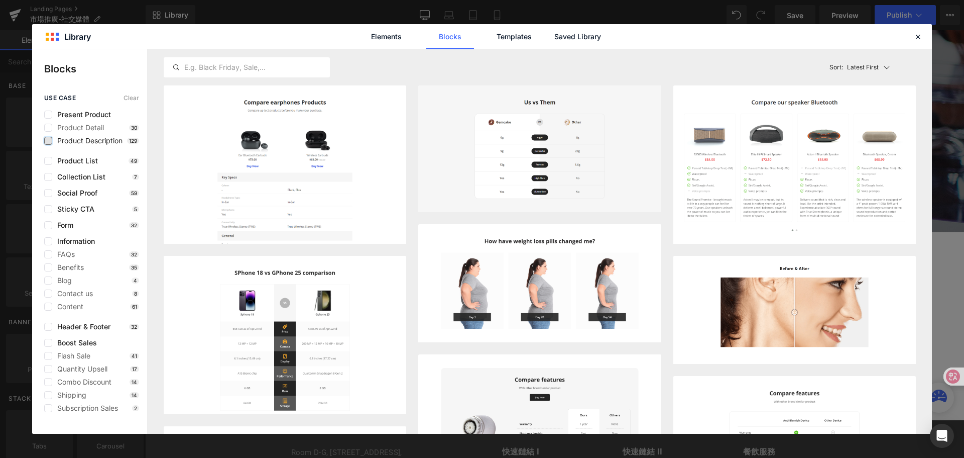
click at [50, 139] on label at bounding box center [48, 141] width 8 height 8
click at [48, 141] on input "checkbox" at bounding box center [48, 141] width 0 height 0
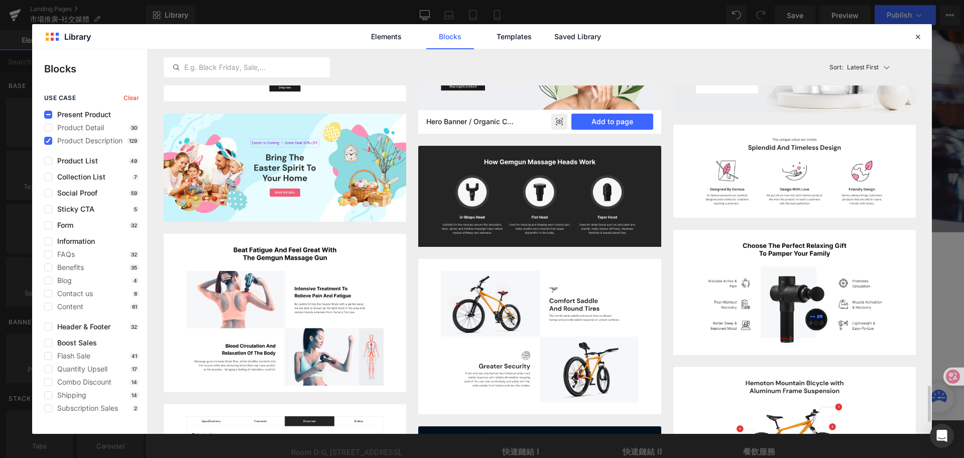
scroll to position [3027, 0]
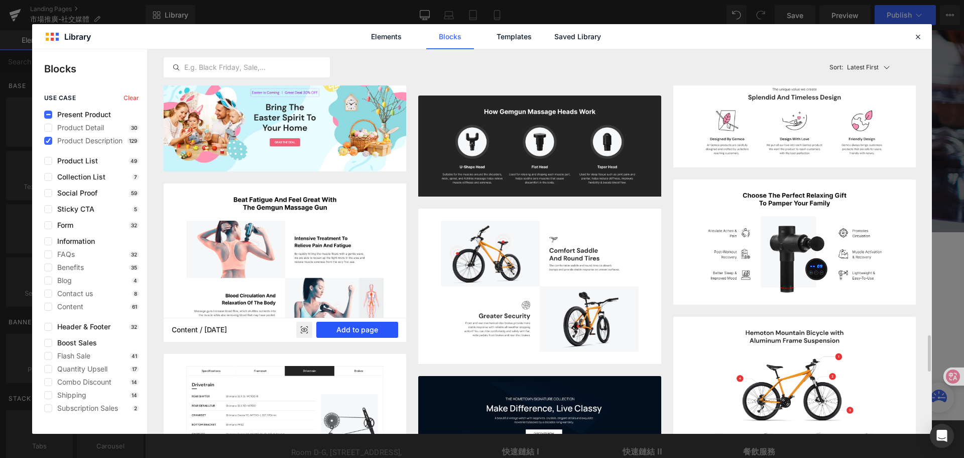
click at [355, 329] on button "Add to page" at bounding box center [357, 329] width 82 height 16
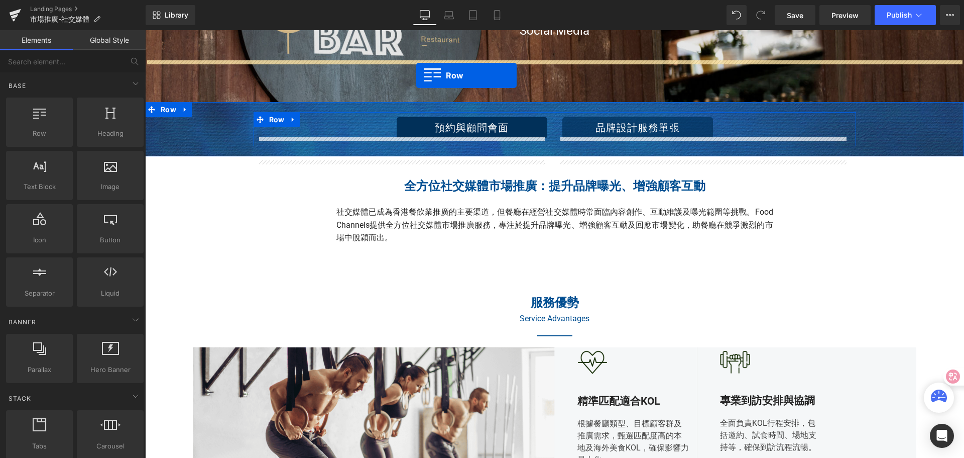
scroll to position [175, 0]
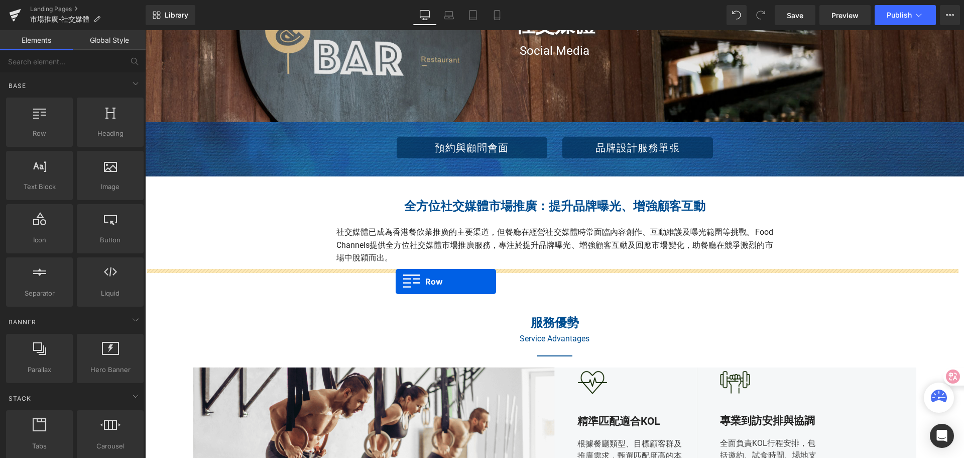
drag, startPoint x: 150, startPoint y: 292, endPoint x: 396, endPoint y: 281, distance: 246.3
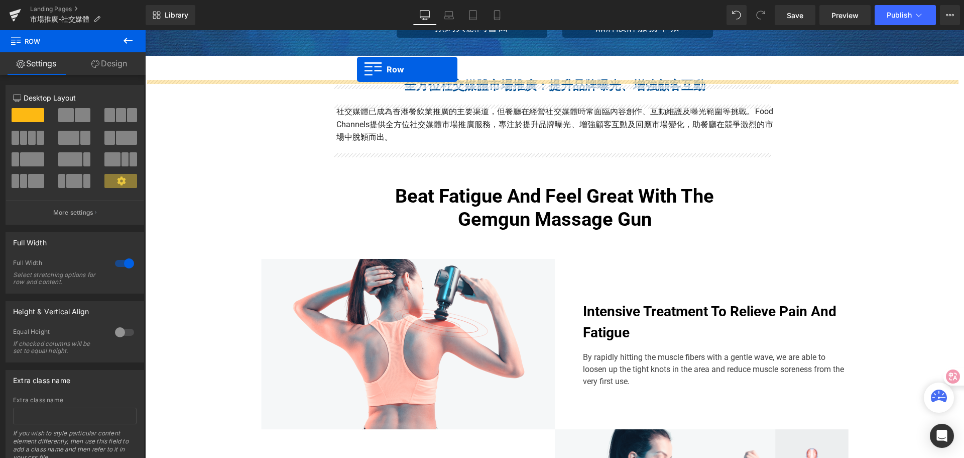
scroll to position [236, 0]
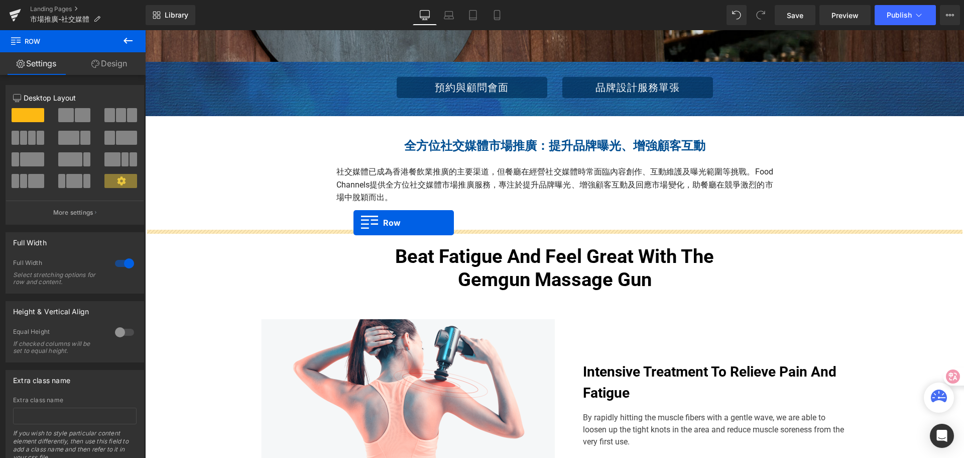
drag, startPoint x: 254, startPoint y: 323, endPoint x: 354, endPoint y: 223, distance: 141.7
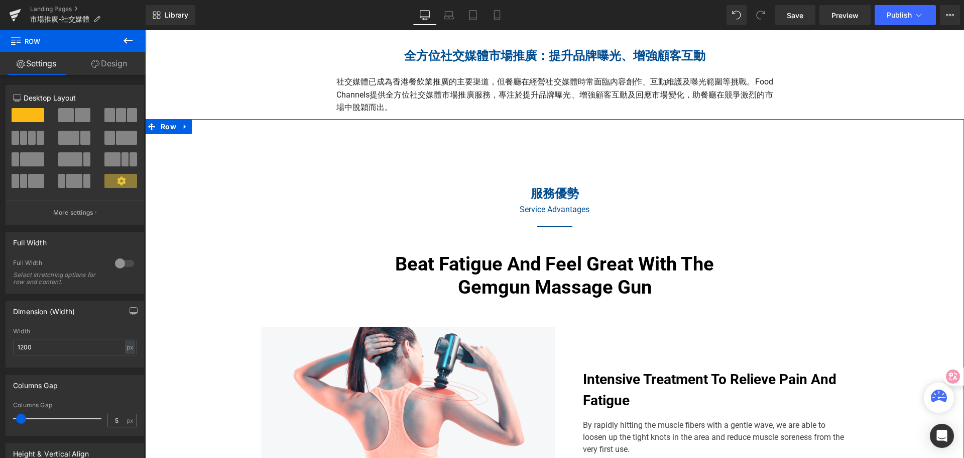
scroll to position [336, 0]
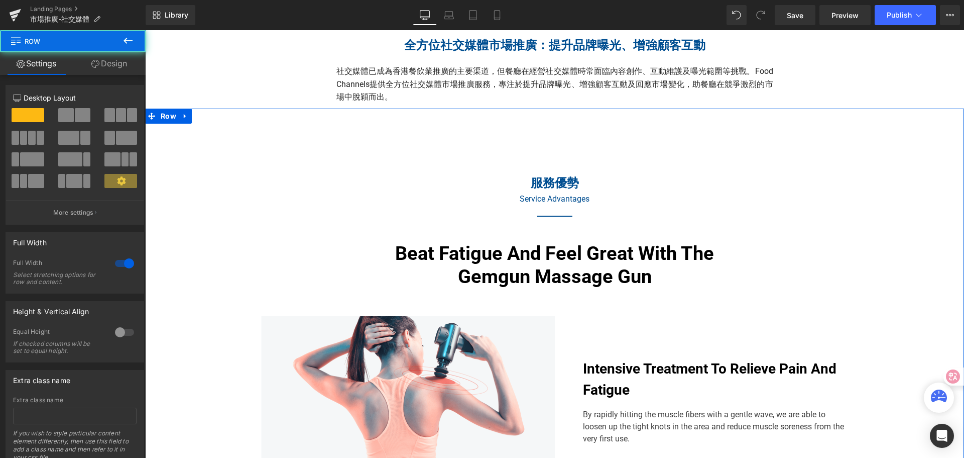
click at [375, 289] on div "服務優勢 Heading Service Advantages Heading Separator Row 67px Beat Fatigue And Fee…" at bounding box center [554, 393] width 819 height 527
click at [364, 273] on div "服務優勢 Heading Service Advantages Heading Separator Row 67px Beat Fatigue And Fee…" at bounding box center [554, 393] width 819 height 527
click at [387, 253] on h2 "Beat Fatigue And Feel Great With The Gemgun Massage Gun" at bounding box center [555, 265] width 337 height 46
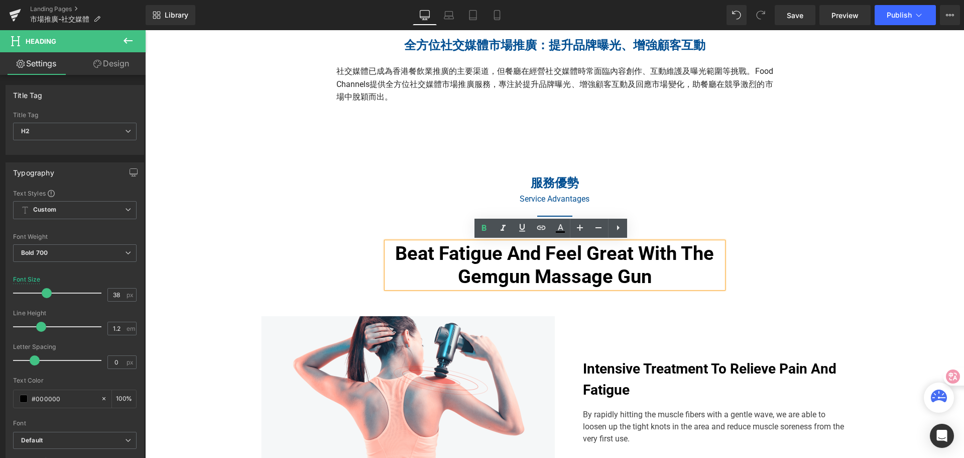
click at [375, 255] on div "服務優勢 Heading Service Advantages Heading Separator Row 67px Beat Fatigue And Fee…" at bounding box center [554, 393] width 819 height 527
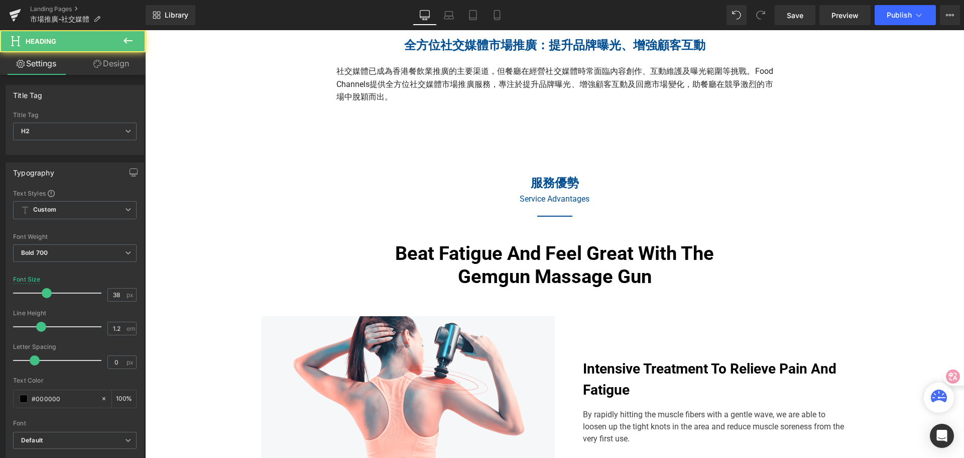
click at [398, 250] on h2 "Beat Fatigue And Feel Great With The Gemgun Massage Gun" at bounding box center [555, 265] width 337 height 46
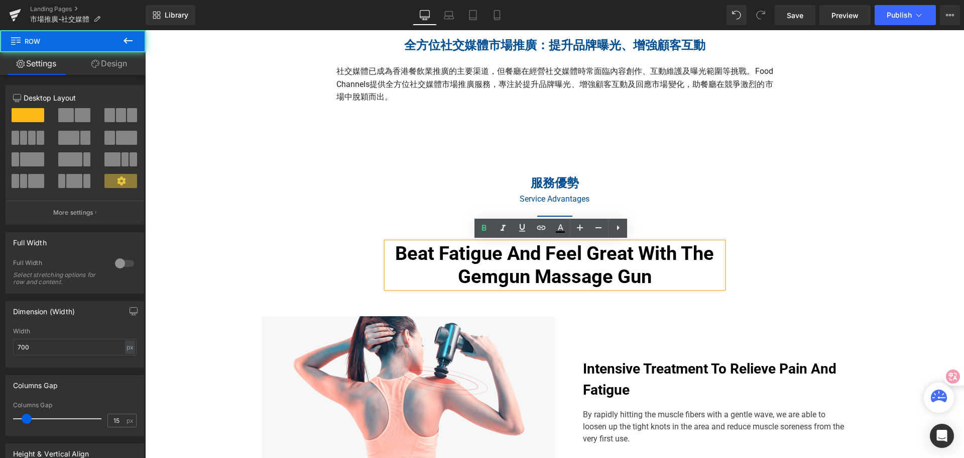
click at [379, 248] on div "Beat Fatigue And Feel Great With The Gemgun Massage Gun Heading" at bounding box center [555, 265] width 352 height 46
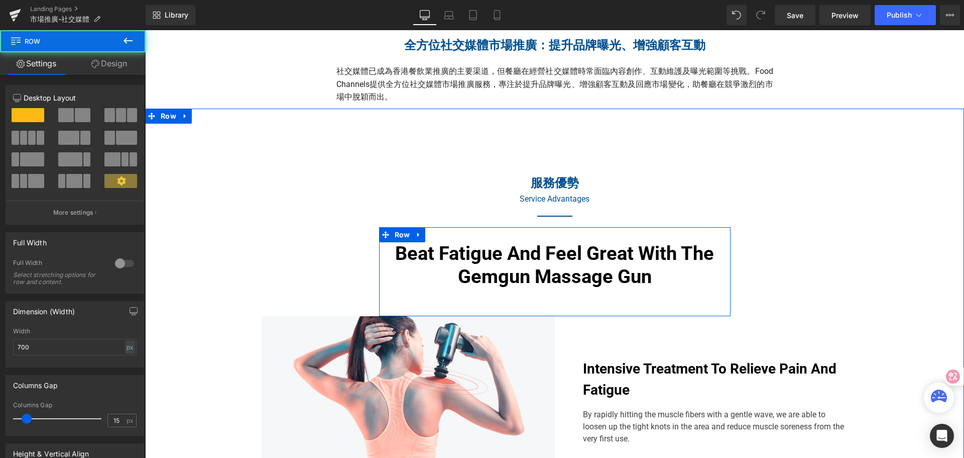
click at [408, 302] on div "Beat Fatigue And Feel Great With The Gemgun Massage Gun Heading Row" at bounding box center [555, 271] width 352 height 89
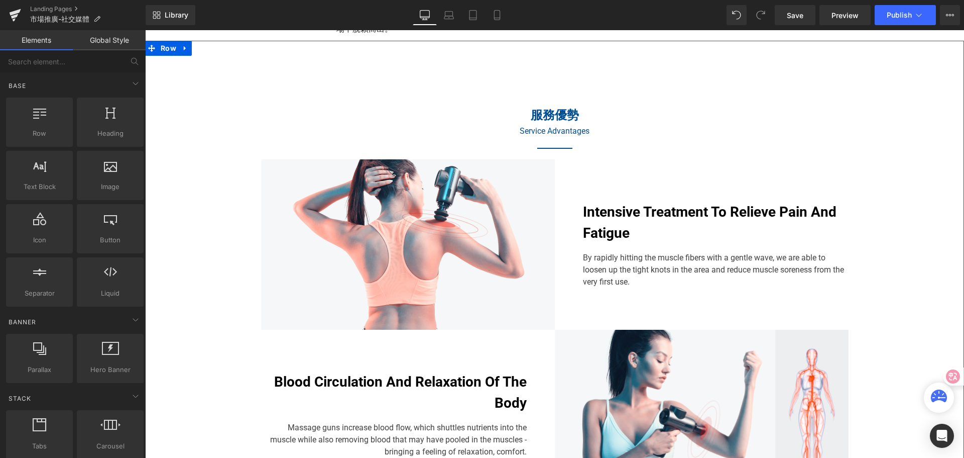
scroll to position [386, 0]
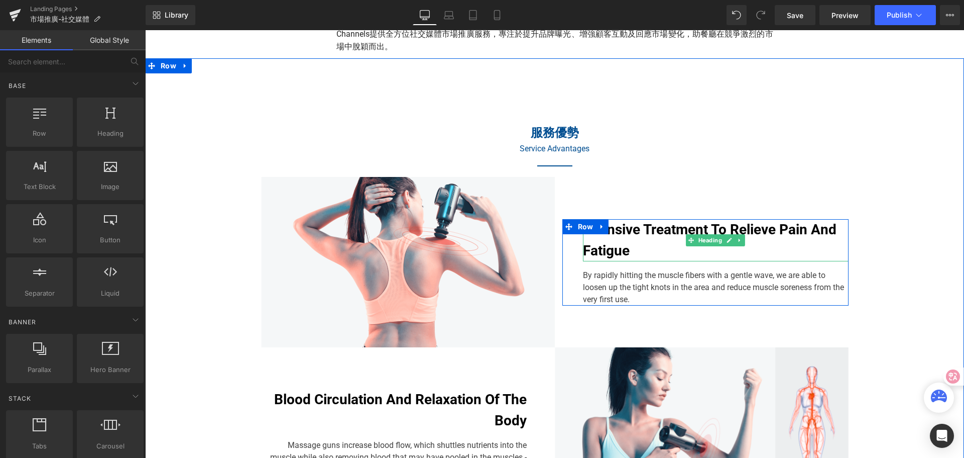
click at [609, 228] on h3 "Intensive Treatment To Relieve Pain And Fatigue" at bounding box center [716, 240] width 266 height 42
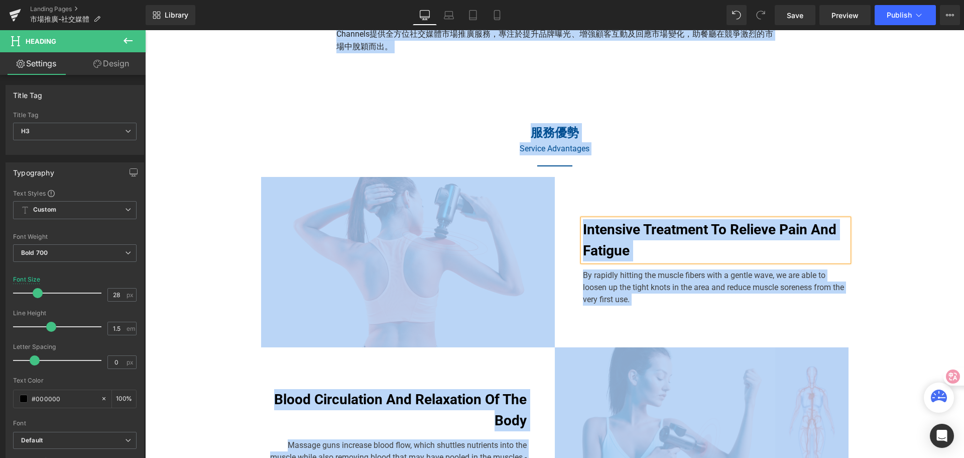
click at [611, 230] on h3 "Intensive Treatment To Relieve Pain And Fatigue" at bounding box center [716, 240] width 266 height 42
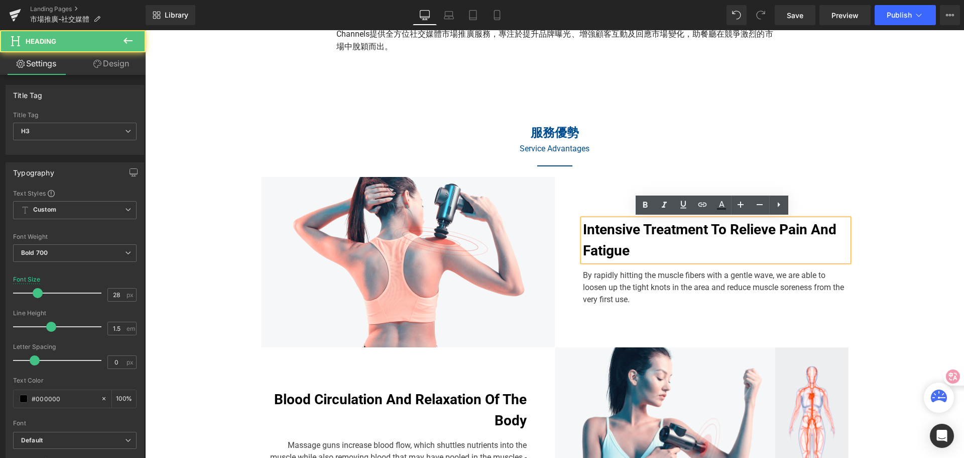
click at [589, 234] on h3 "Intensive Treatment To Relieve Pain And Fatigue" at bounding box center [716, 240] width 266 height 42
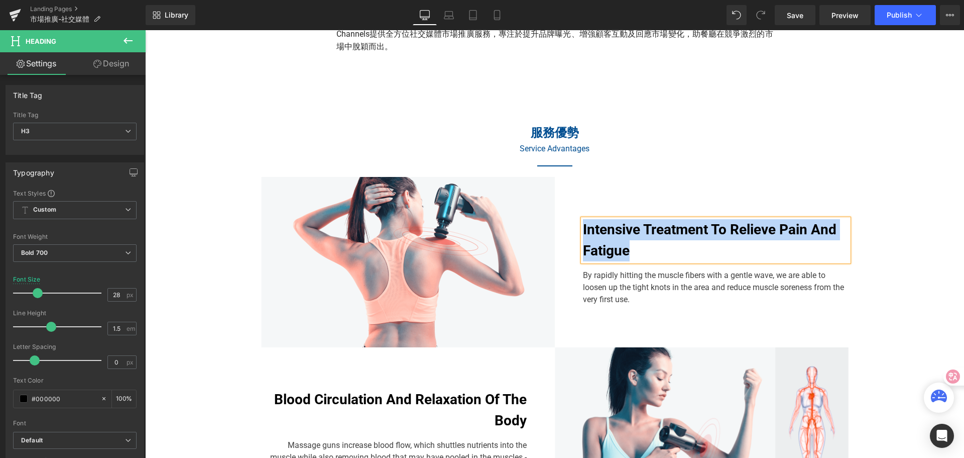
paste div
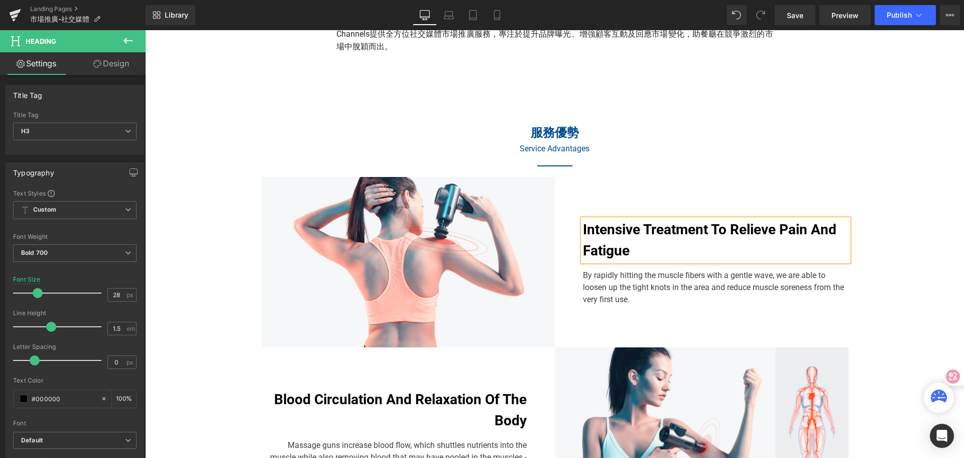
scroll to position [397, 0]
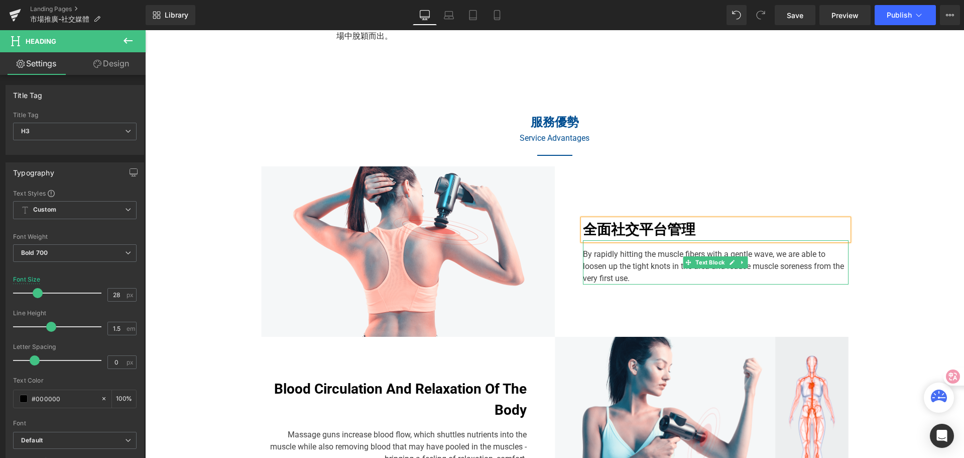
click at [586, 259] on div "By rapidly hitting the muscle fibers with a gentle wave, we are able to loosen …" at bounding box center [716, 262] width 266 height 44
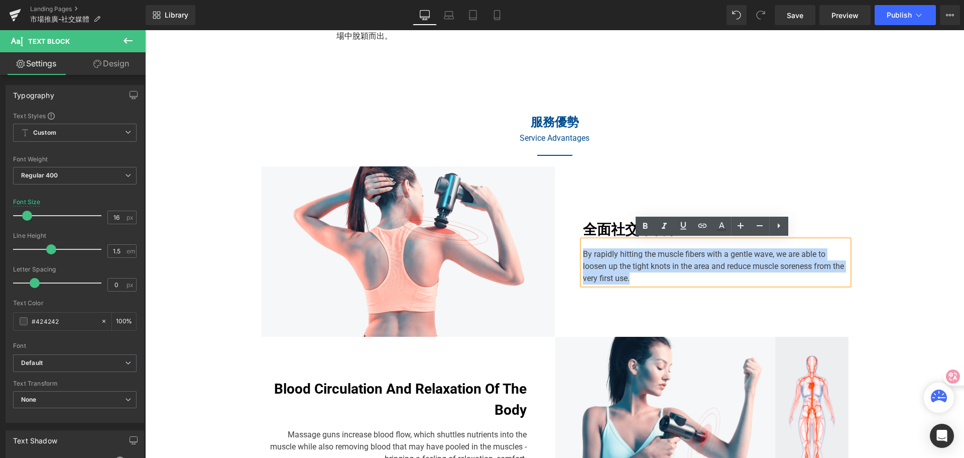
drag, startPoint x: 581, startPoint y: 251, endPoint x: 646, endPoint y: 277, distance: 70.8
click at [646, 277] on div "By rapidly hitting the muscle fibers with a gentle wave, we are able to loosen …" at bounding box center [716, 262] width 266 height 44
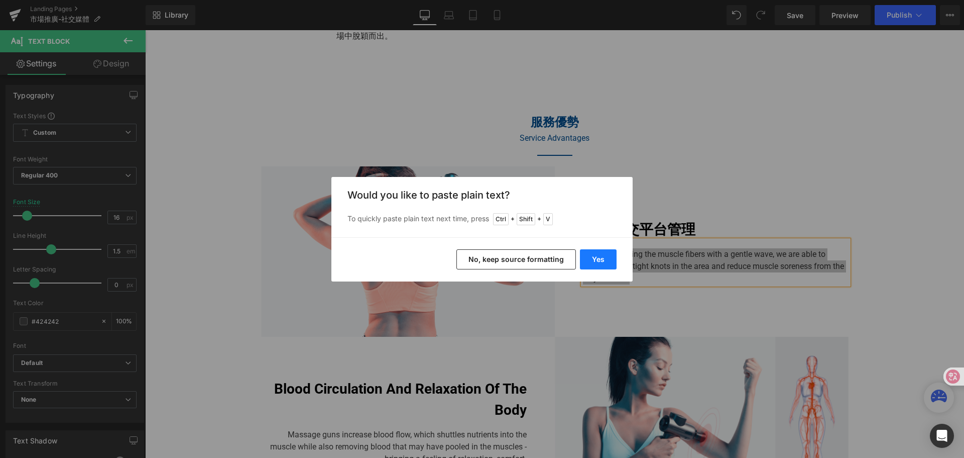
click at [595, 260] on button "Yes" at bounding box center [598, 259] width 37 height 20
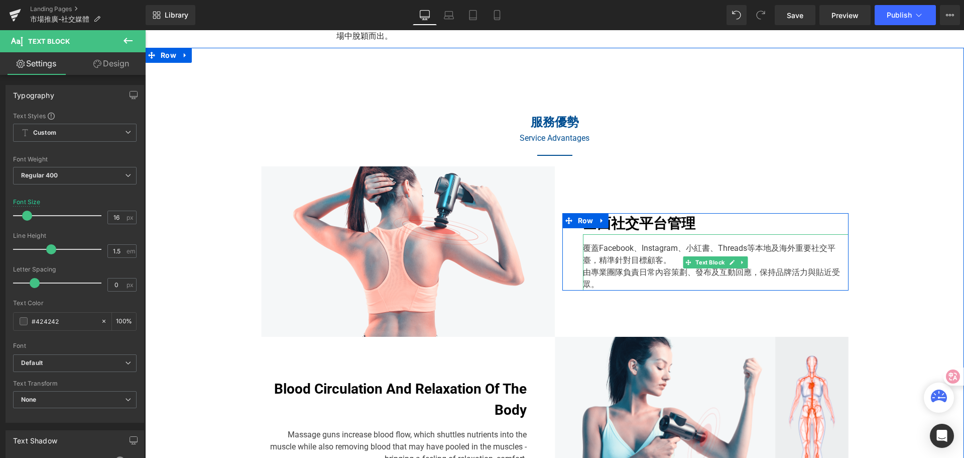
click at [583, 271] on div "由專業團隊負責日常內容策劃、發布及互動回應，保持品牌活力與貼近受眾。" at bounding box center [716, 278] width 266 height 24
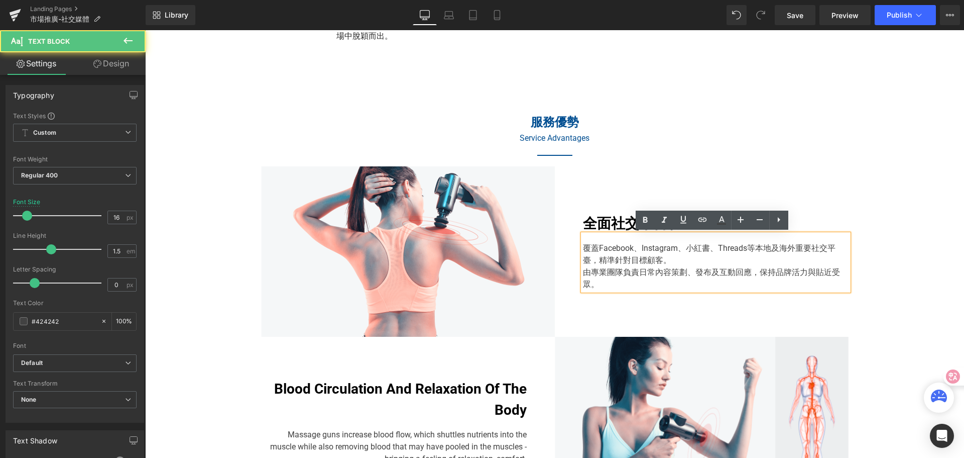
scroll to position [391, 0]
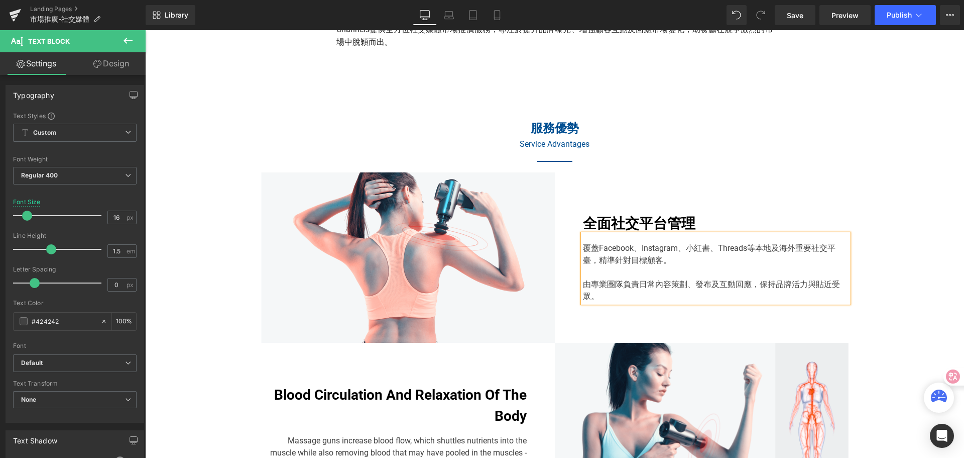
click at [861, 190] on div "服務優勢 Heading Service Advantages Heading Separator Row 67px Image 全面社交平台管理 Headi…" at bounding box center [554, 293] width 819 height 437
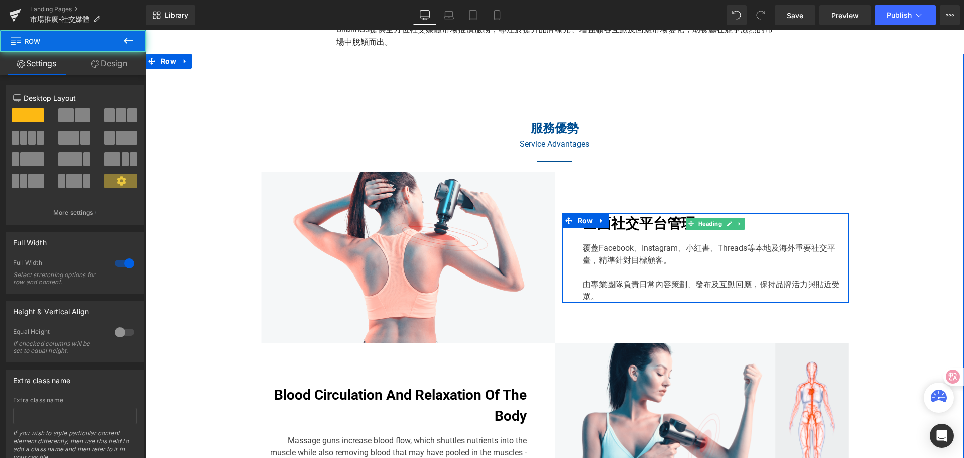
click at [633, 226] on h3 "全面社交平台管理" at bounding box center [716, 223] width 266 height 21
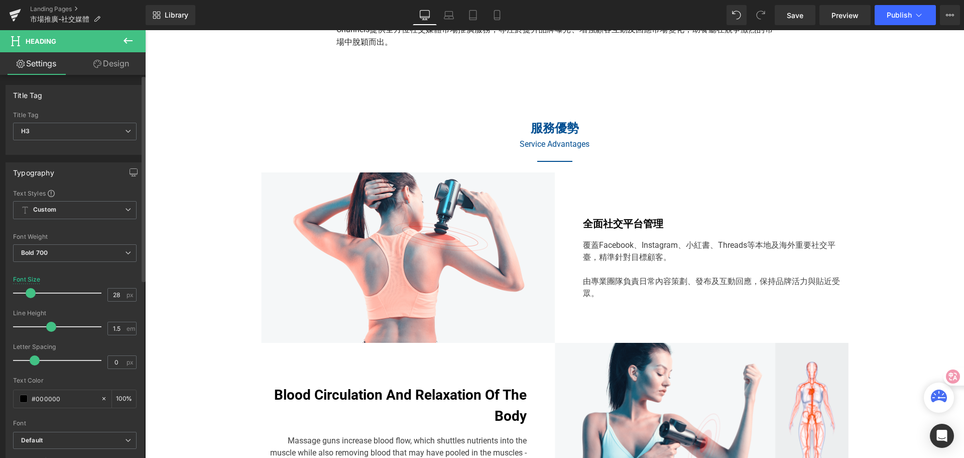
drag, startPoint x: 37, startPoint y: 295, endPoint x: 30, endPoint y: 295, distance: 7.0
click at [30, 295] on span at bounding box center [31, 293] width 10 height 10
click at [114, 324] on input "1.5" at bounding box center [117, 328] width 18 height 13
type input "1.6"
click at [122, 365] on div "0 px" at bounding box center [121, 362] width 29 height 14
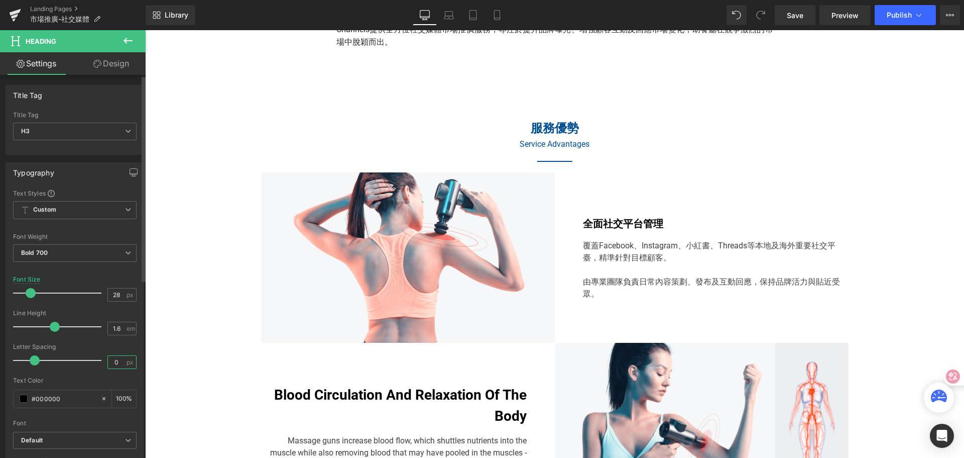
click at [119, 362] on input "0" at bounding box center [117, 362] width 18 height 13
type input "0.3"
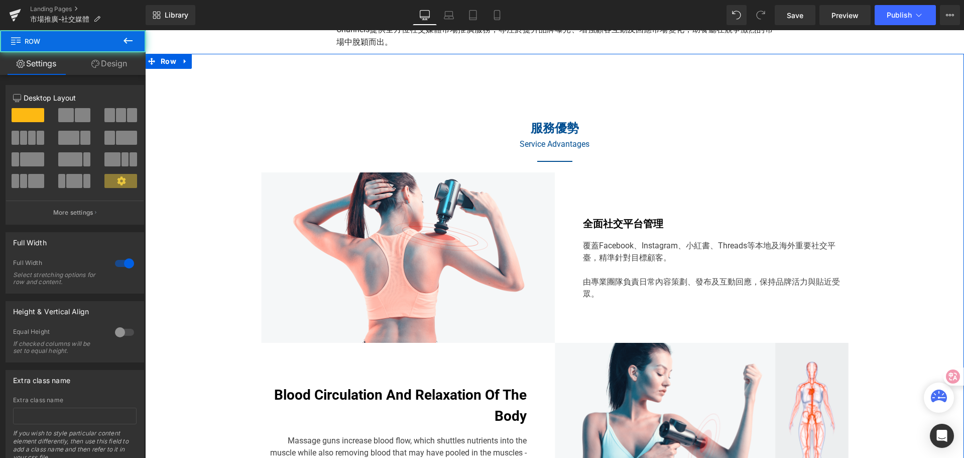
click at [196, 323] on div "服務優勢 Heading Service Advantages Heading Separator Row 67px Image 全面社交平台管理 Headi…" at bounding box center [554, 293] width 819 height 437
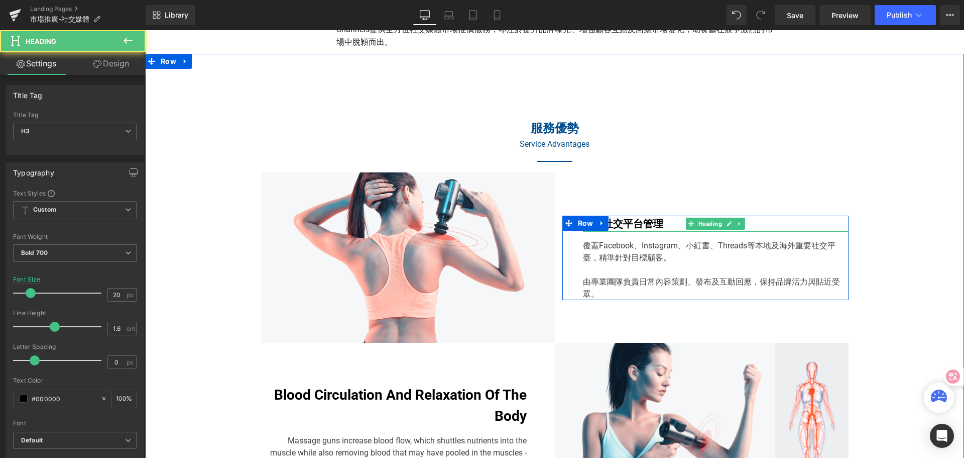
click at [622, 224] on h3 "全面社交平台管理" at bounding box center [716, 223] width 266 height 16
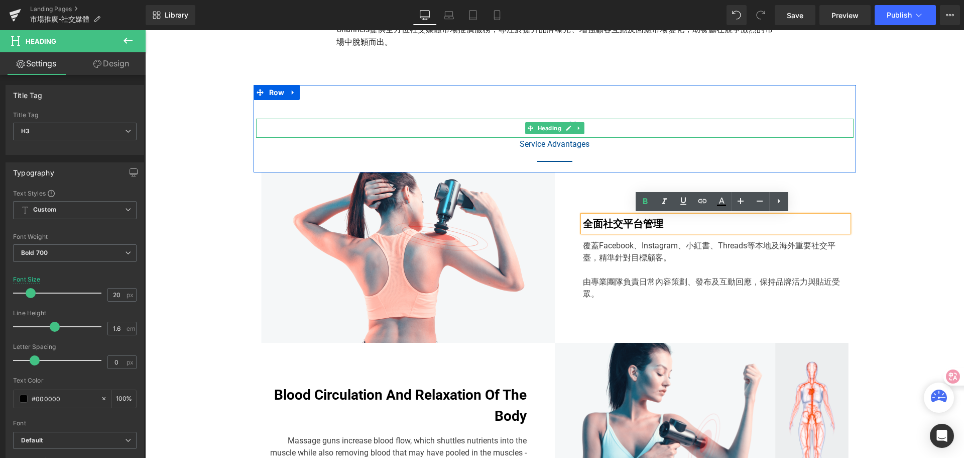
click at [500, 125] on h2 "服務優勢" at bounding box center [555, 128] width 598 height 19
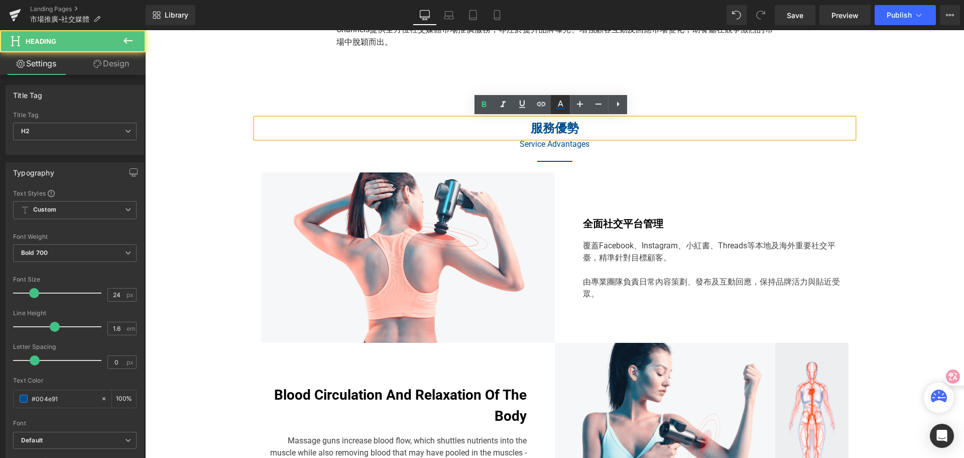
click at [556, 104] on icon at bounding box center [561, 104] width 12 height 12
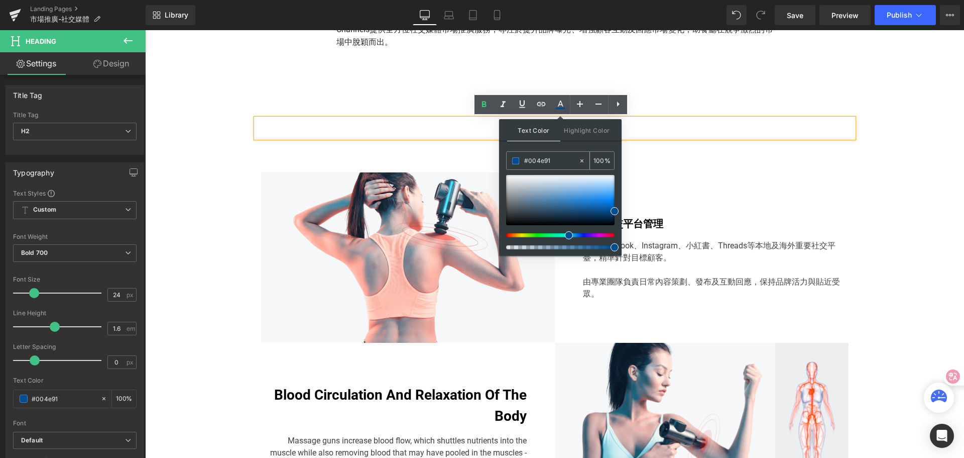
drag, startPoint x: 557, startPoint y: 150, endPoint x: 550, endPoint y: 161, distance: 12.1
click at [550, 160] on div "Text Color Highlight Color #333333 #004e91 100 % transparent 0 %" at bounding box center [560, 187] width 123 height 137
drag, startPoint x: 554, startPoint y: 161, endPoint x: 520, endPoint y: 165, distance: 33.5
click at [520, 165] on div "#004e91" at bounding box center [543, 161] width 72 height 18
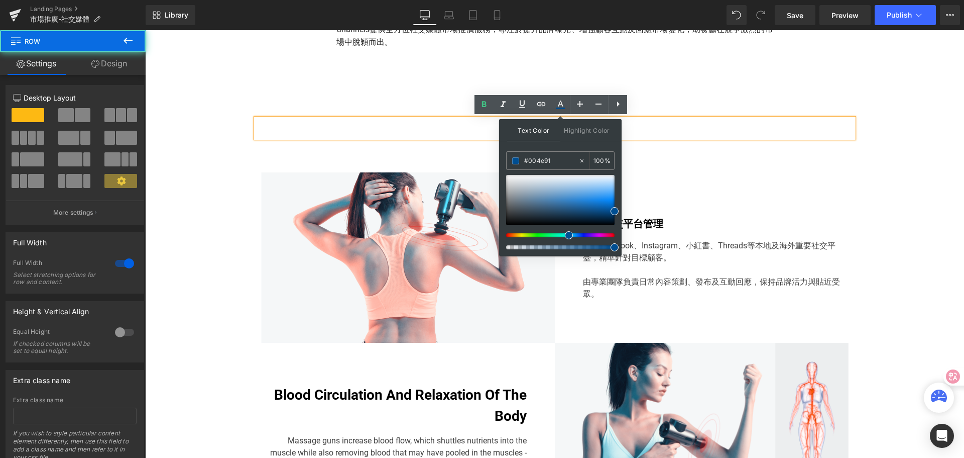
click at [876, 171] on div "服務優勢 Heading Service Advantages Heading Separator Row 67px Image 全面社交平台管理 Headi…" at bounding box center [554, 293] width 819 height 437
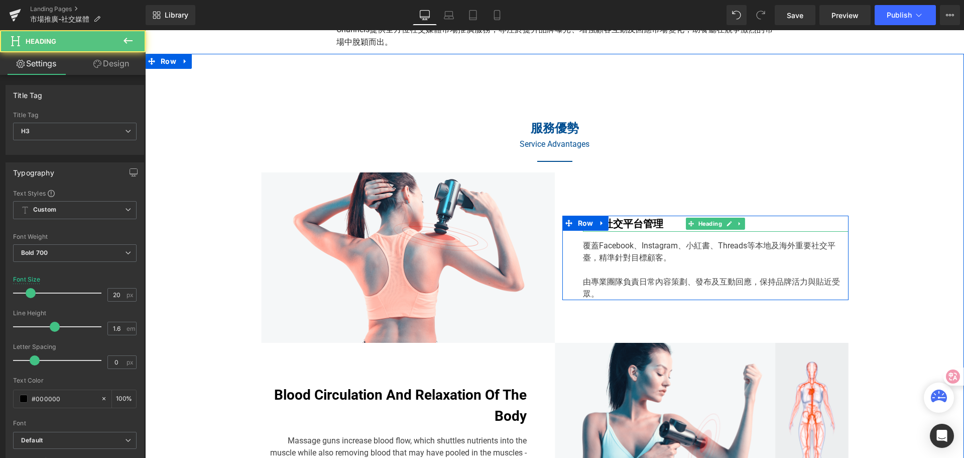
click at [639, 224] on h3 "全面社交平台管理" at bounding box center [716, 223] width 266 height 16
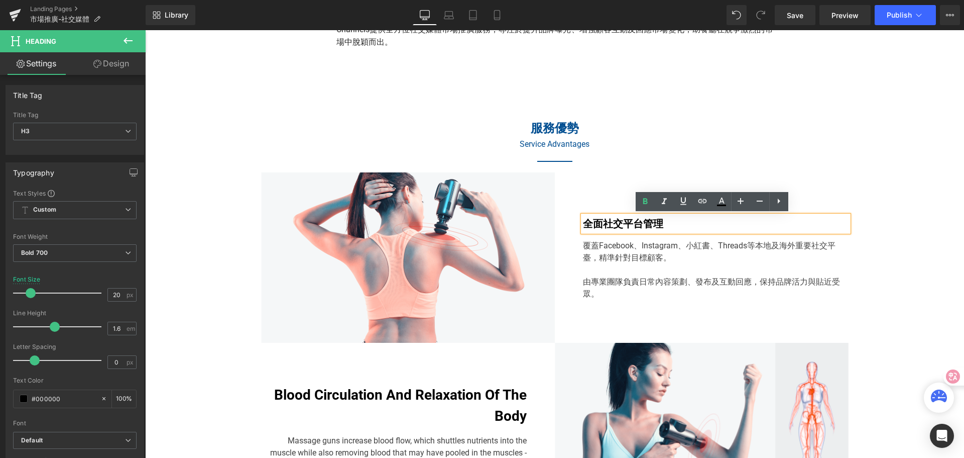
click at [639, 224] on h3 "全面社交平台管理" at bounding box center [716, 223] width 266 height 16
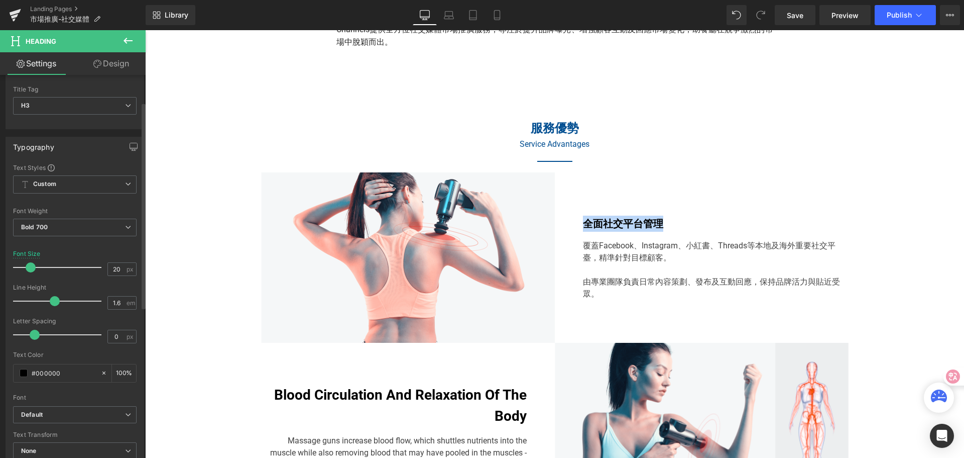
scroll to position [50, 0]
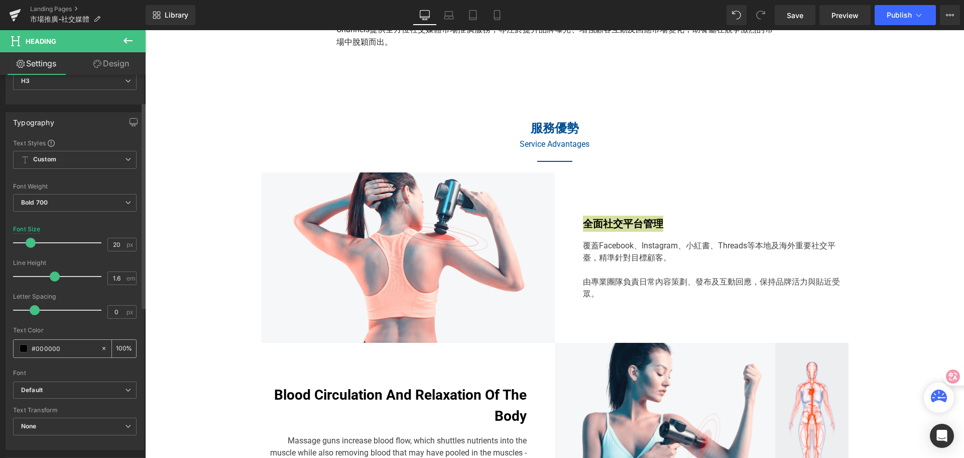
drag, startPoint x: 64, startPoint y: 349, endPoint x: 27, endPoint y: 344, distance: 37.4
click at [27, 344] on div "#000000" at bounding box center [57, 349] width 87 height 18
type input "#004e91"
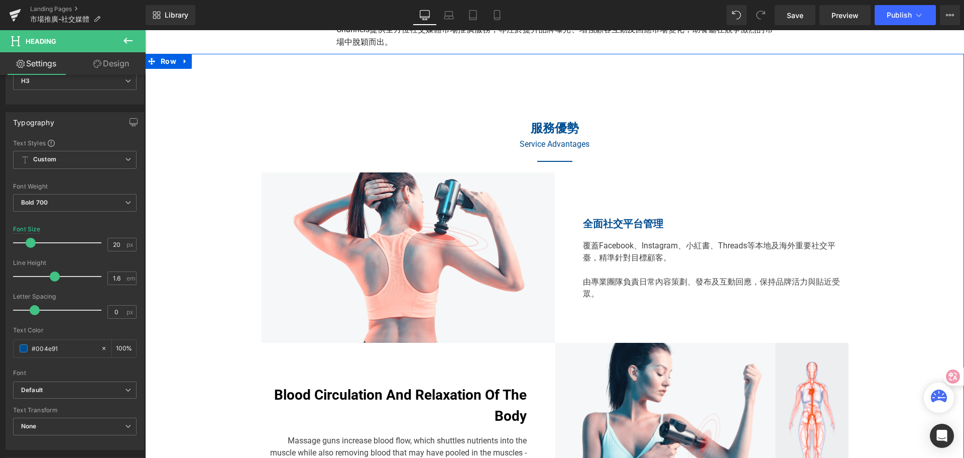
click at [182, 302] on div "服務優勢 Heading Service Advantages Heading Separator Row 67px Image 全面社交平台管理 Headi…" at bounding box center [554, 293] width 819 height 437
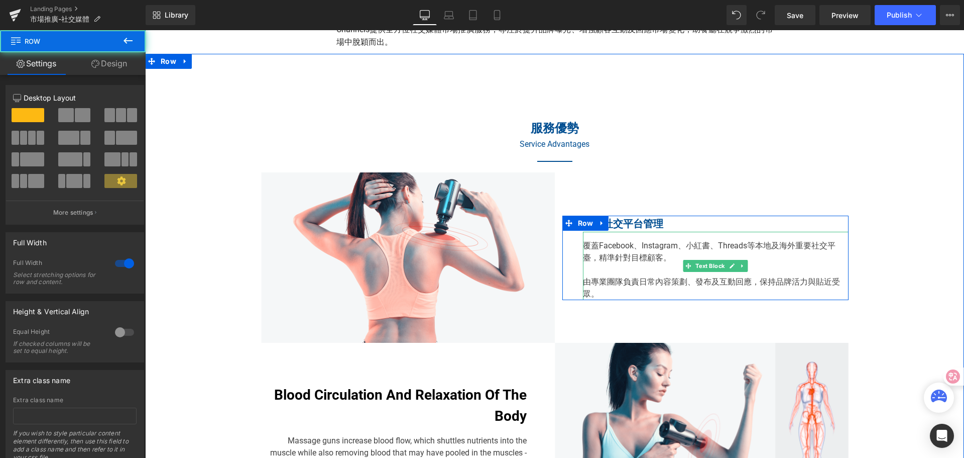
click at [596, 259] on div "覆蓋Facebook、Instagram、小紅書、Threads等本地及海外重要社交平臺，精準針對目標顧客。 由專業團隊負責日常內容策劃、發布及互動回應，保…" at bounding box center [716, 266] width 266 height 68
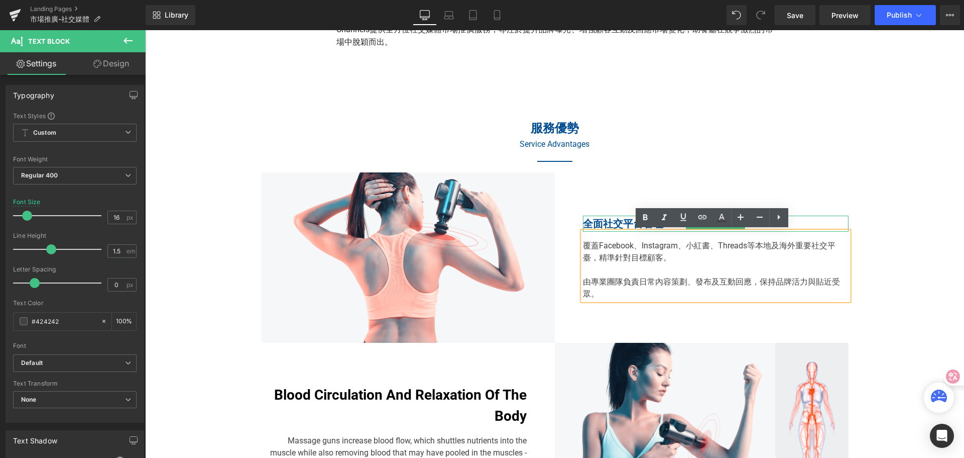
click at [592, 223] on h3 "全面社交平台管理" at bounding box center [716, 223] width 266 height 16
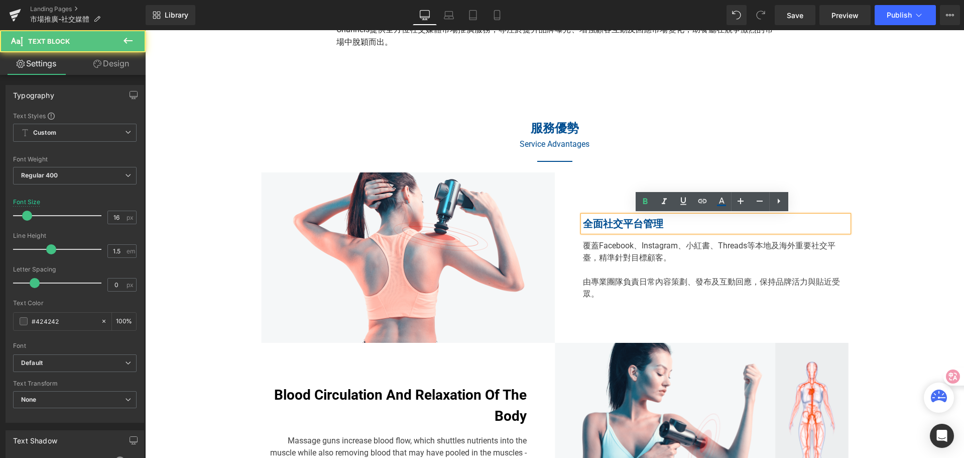
click at [595, 250] on div "覆蓋Facebook、Instagram、小紅書、Threads等本地及海外重要社交平臺，精準針對目標顧客。 由專業團隊負責日常內容策劃、發布及互動回應，保…" at bounding box center [716, 266] width 266 height 68
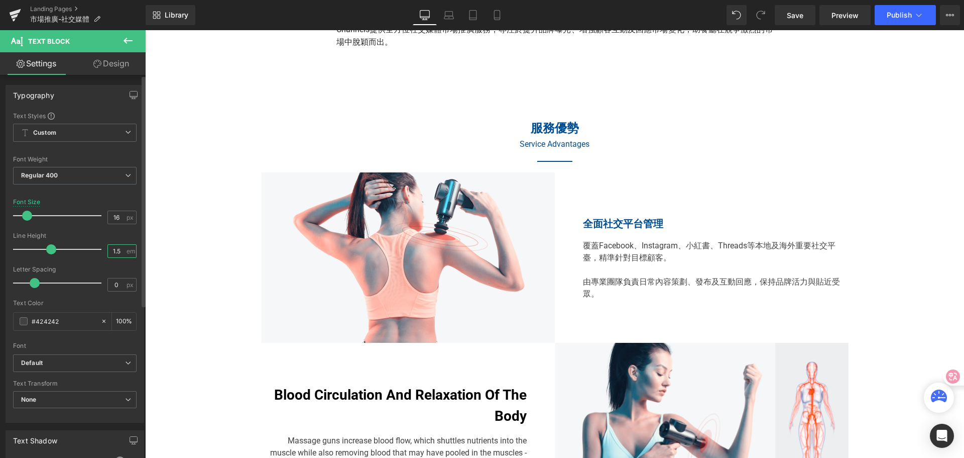
click at [114, 253] on input "1.5" at bounding box center [117, 251] width 18 height 13
type input "1.6"
click at [118, 282] on input "0" at bounding box center [117, 284] width 18 height 13
type input "0.3"
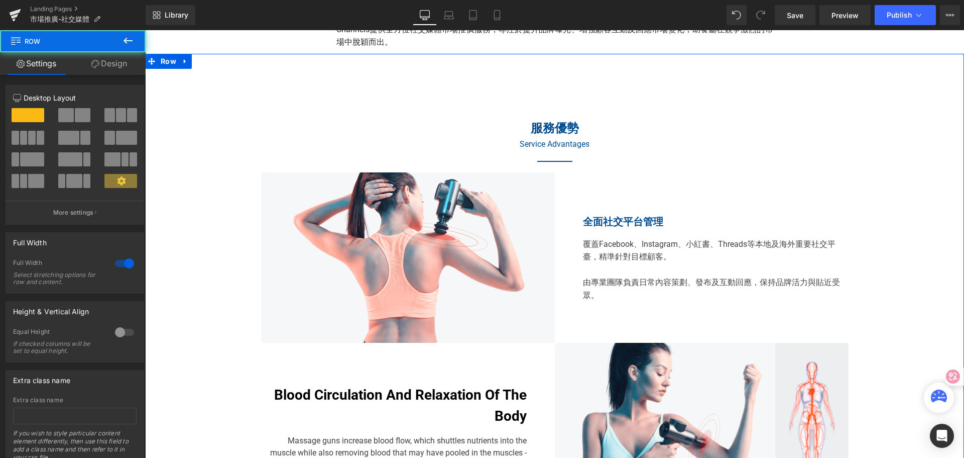
click at [158, 269] on div "服務優勢 Heading Service Advantages Heading Separator Row 67px Image 全面社交平台管理 Headi…" at bounding box center [554, 293] width 819 height 437
click at [922, 199] on div "服務優勢 Heading Service Advantages Heading Separator Row 67px Image 全面社交平台管理 Headi…" at bounding box center [554, 293] width 819 height 437
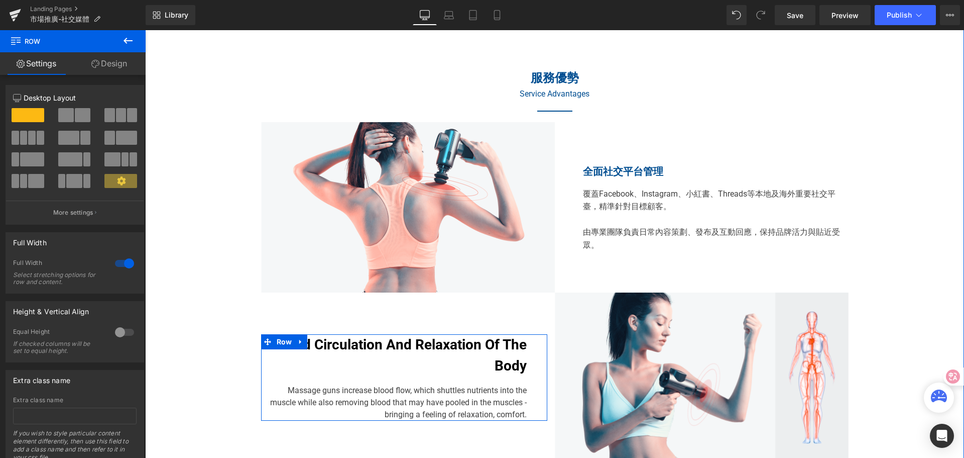
scroll to position [491, 0]
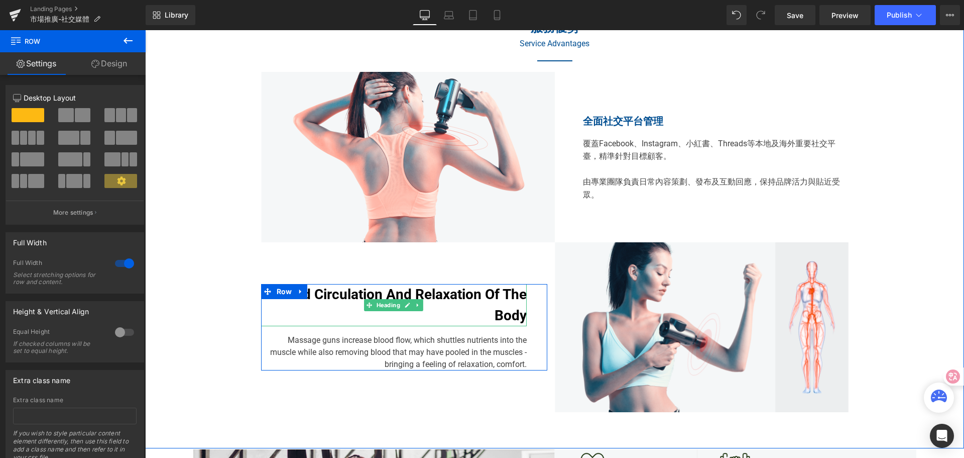
click at [357, 295] on h3 "Blood Circulation And Relaxation Of The Body" at bounding box center [394, 305] width 266 height 42
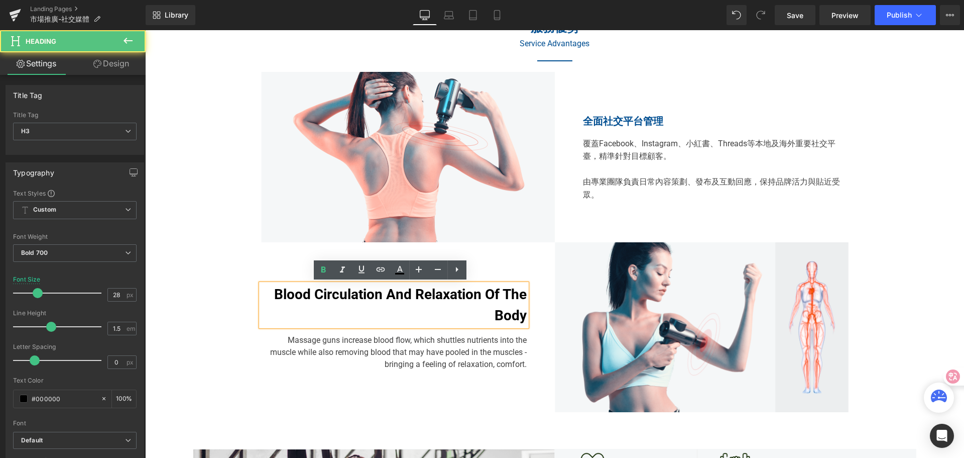
click at [342, 296] on h3 "Blood Circulation And Relaxation Of The Body" at bounding box center [394, 305] width 266 height 42
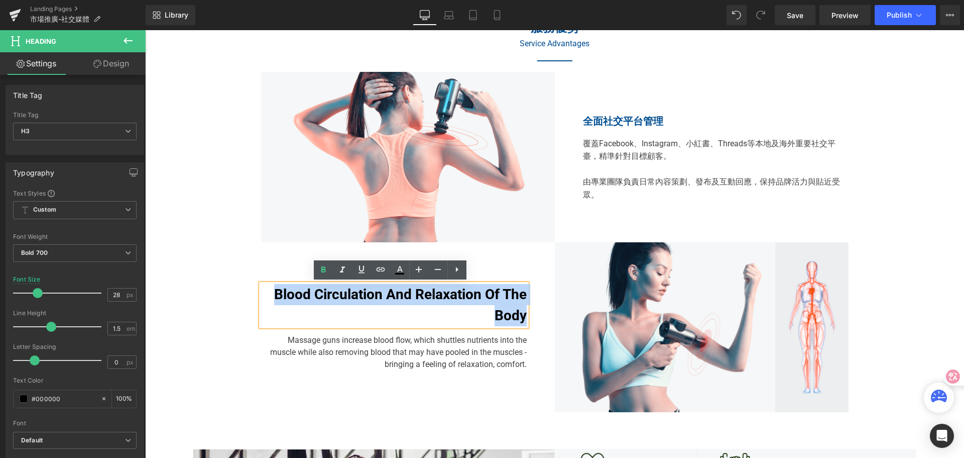
drag, startPoint x: 275, startPoint y: 297, endPoint x: 523, endPoint y: 319, distance: 248.6
click at [523, 319] on div "Blood Circulation And Relaxation Of The Body" at bounding box center [394, 305] width 266 height 42
paste div
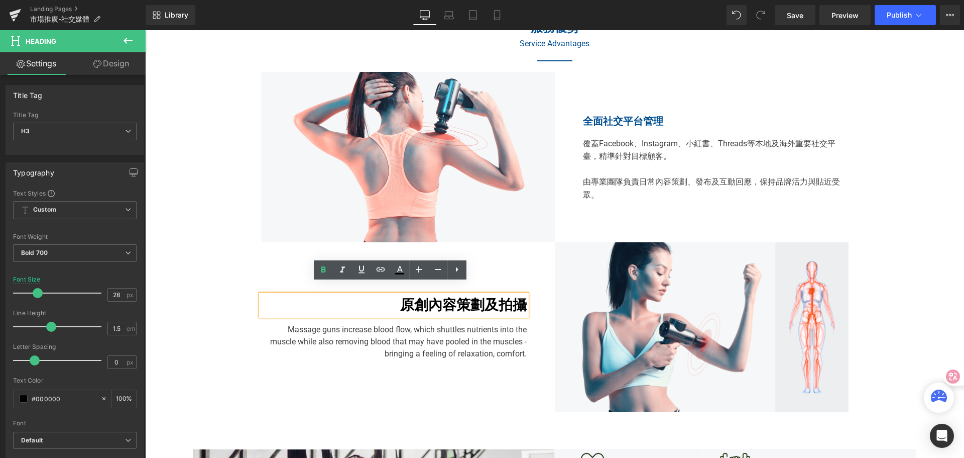
scroll to position [502, 0]
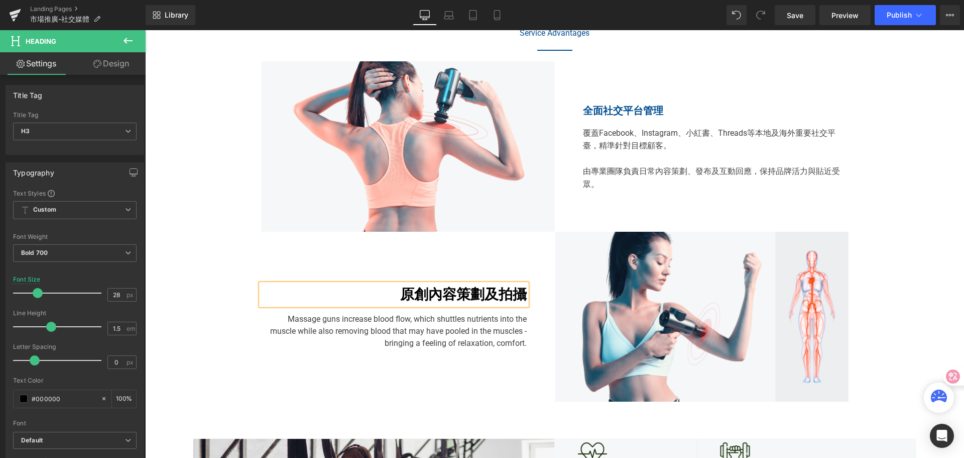
drag, startPoint x: 938, startPoint y: 266, endPoint x: 931, endPoint y: 268, distance: 7.2
click at [938, 266] on div "服務優勢 Heading Service Advantages Heading Separator Row 67px Image 全面社交平台管理 Headi…" at bounding box center [554, 182] width 819 height 437
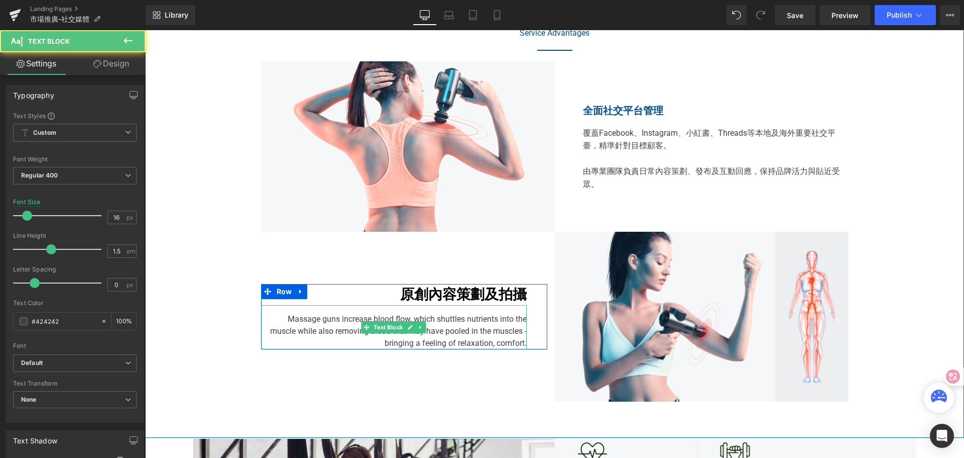
click at [339, 326] on div "Massage guns increase blood flow, which shuttles nutrients into the muscle whil…" at bounding box center [394, 327] width 266 height 44
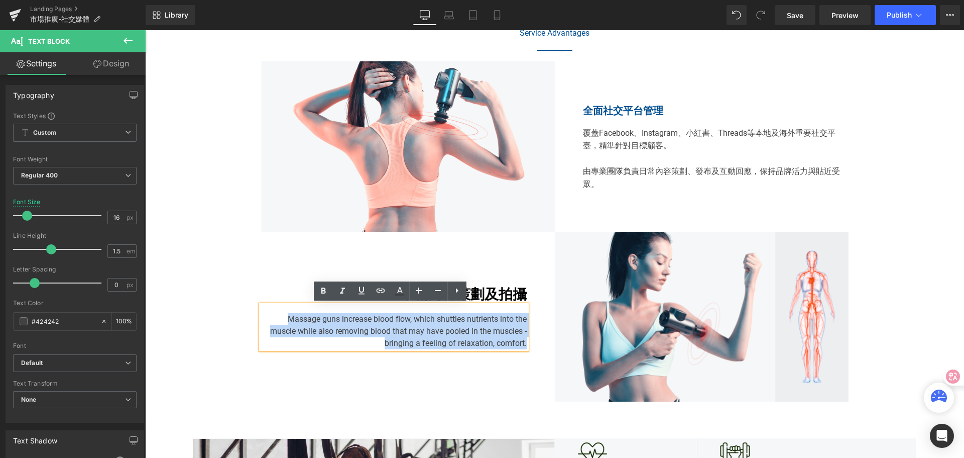
drag, startPoint x: 267, startPoint y: 320, endPoint x: 525, endPoint y: 348, distance: 259.6
click at [525, 348] on div "Massage guns increase blood flow, which shuttles nutrients into the muscle whil…" at bounding box center [394, 327] width 266 height 44
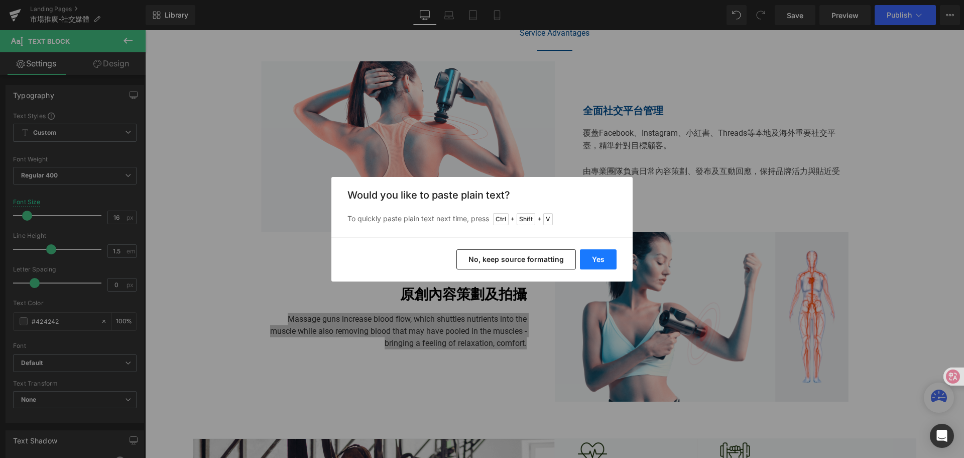
click at [603, 258] on button "Yes" at bounding box center [598, 259] width 37 height 20
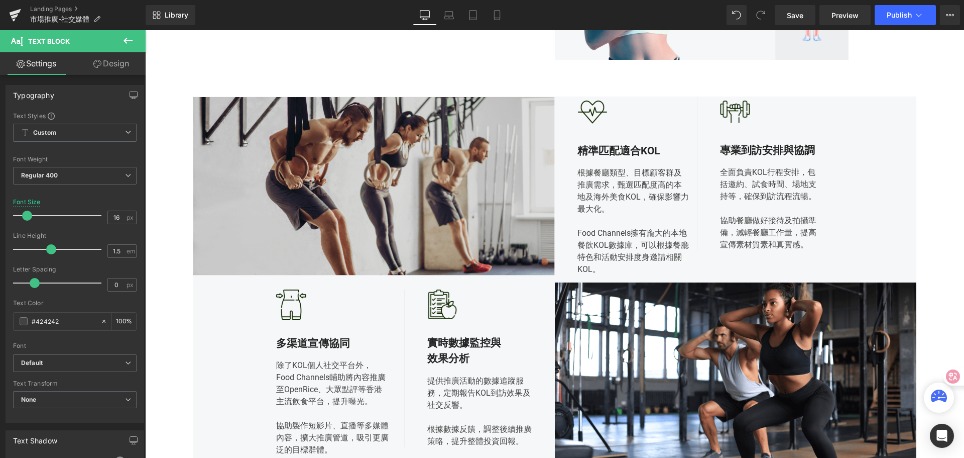
scroll to position [853, 0]
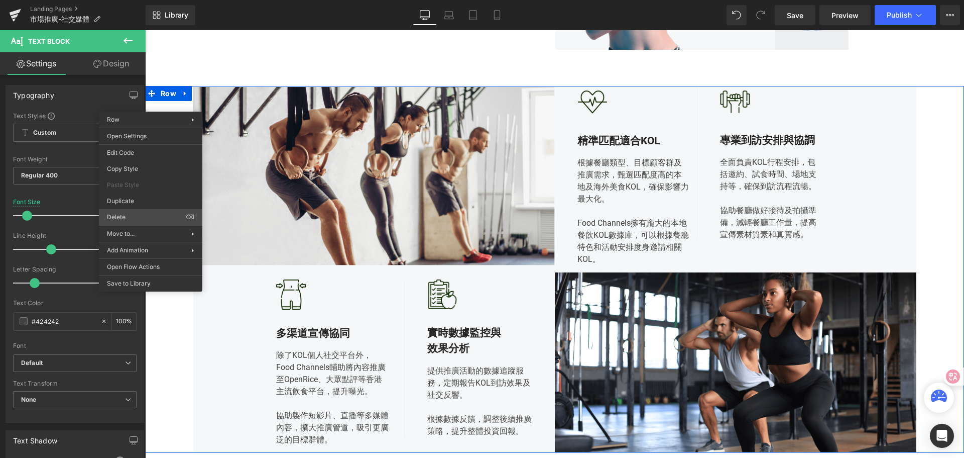
click at [139, 213] on div "Row You are previewing how the will restyle your page. You can not edit Element…" at bounding box center [482, 237] width 964 height 475
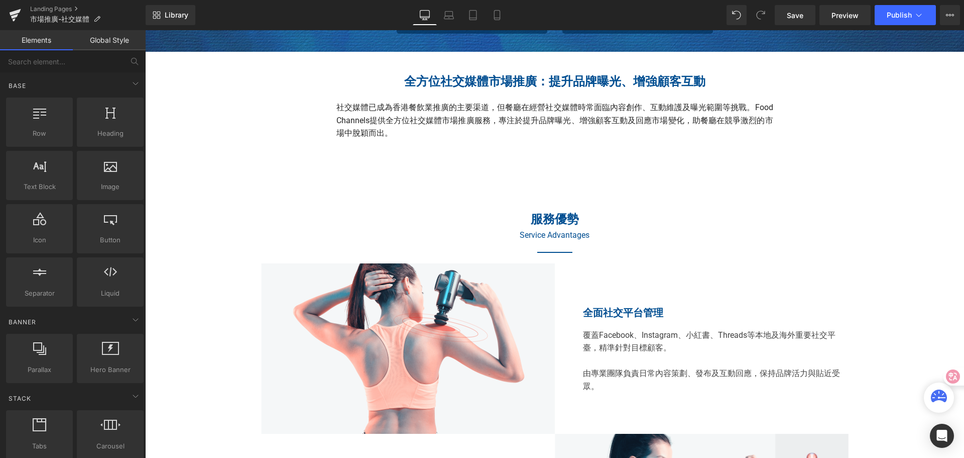
scroll to position [301, 0]
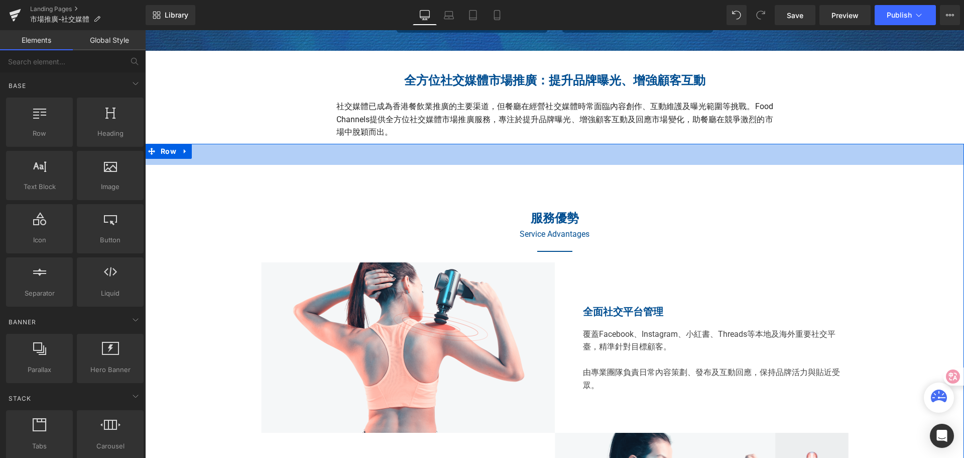
click at [474, 160] on div "42px" at bounding box center [554, 154] width 819 height 21
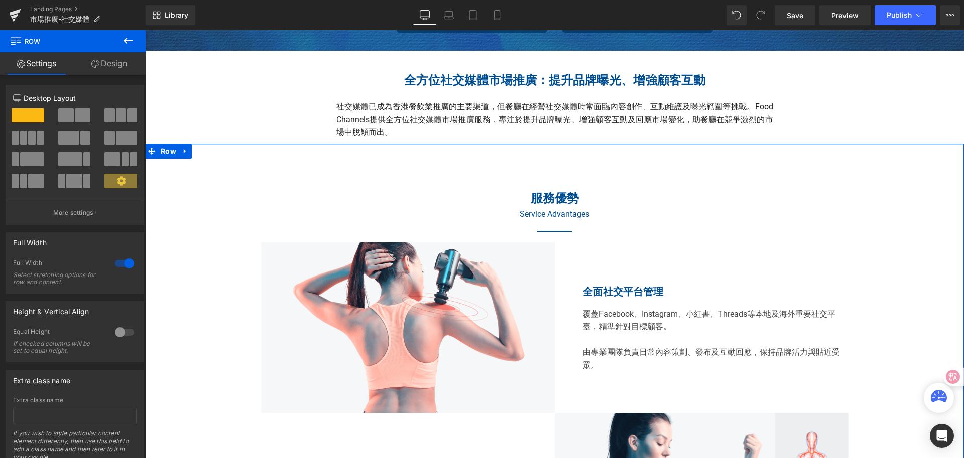
drag, startPoint x: 473, startPoint y: 144, endPoint x: 476, endPoint y: 124, distance: 20.2
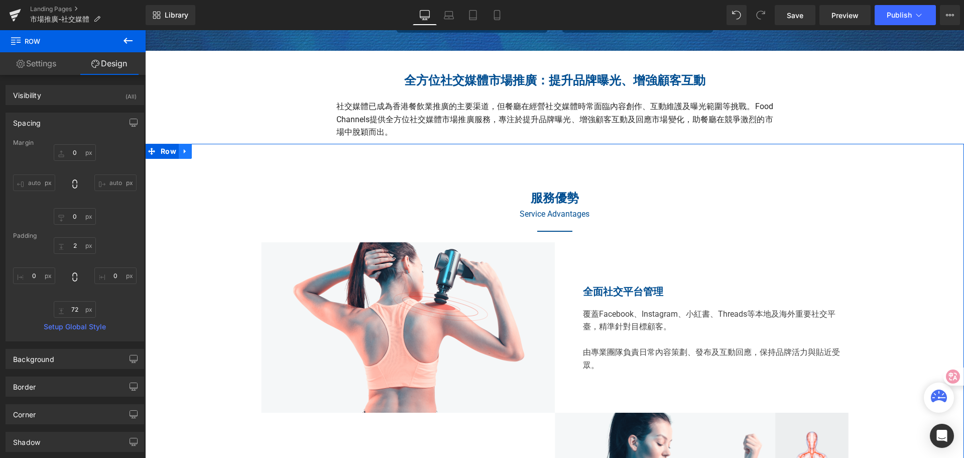
click at [184, 151] on icon at bounding box center [185, 151] width 2 height 5
click at [195, 154] on icon at bounding box center [198, 151] width 7 height 7
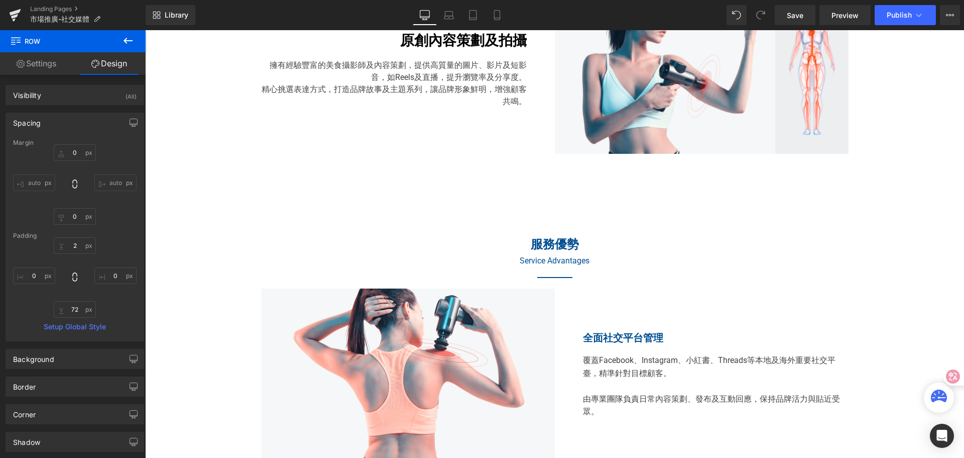
scroll to position [705, 0]
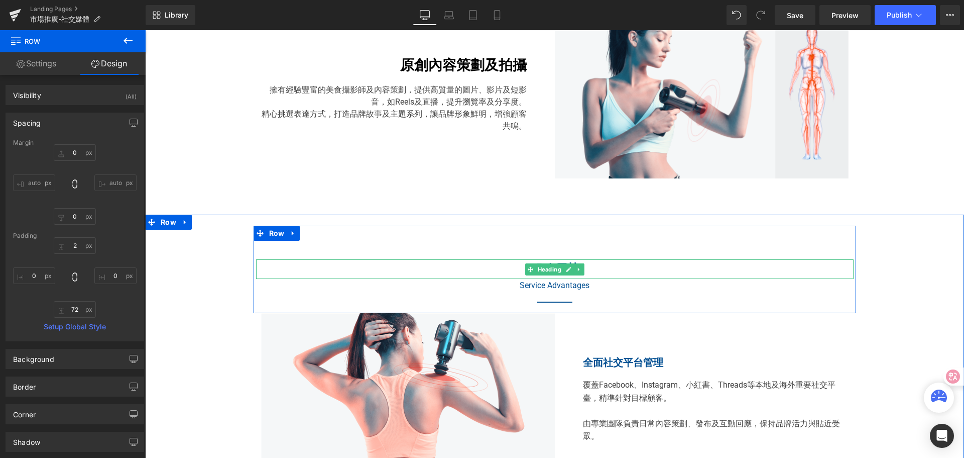
click at [397, 271] on h2 "服務優勢" at bounding box center [555, 268] width 598 height 19
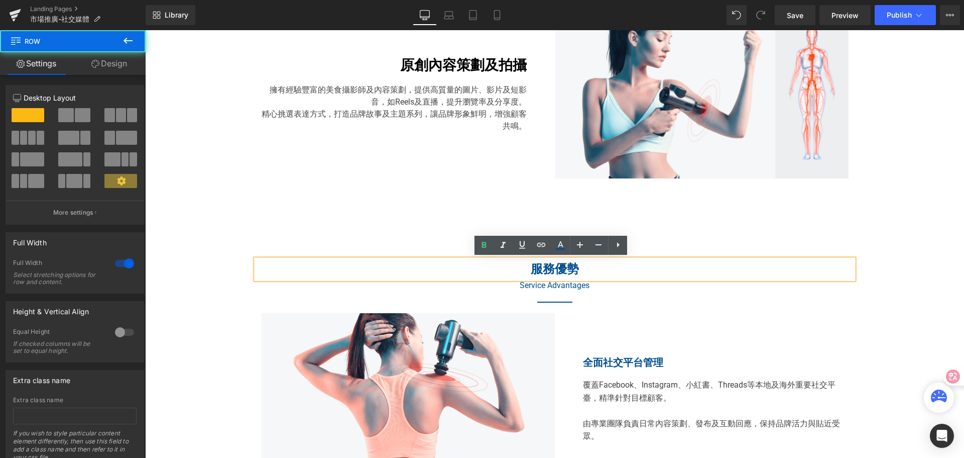
click at [241, 296] on div "服務優勢 Heading Service Advantages Heading Separator Row Image 全面社交平台管理 Heading 覆蓋…" at bounding box center [554, 433] width 819 height 437
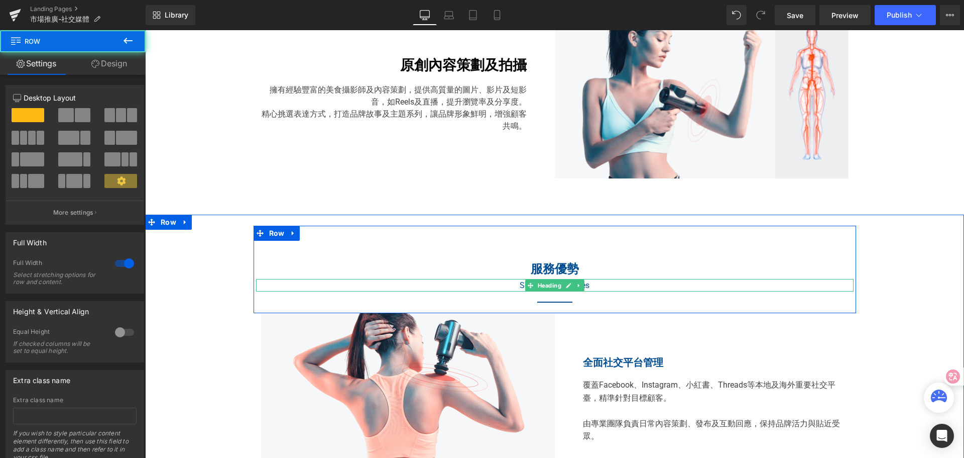
click at [260, 286] on h2 "Service Advantages" at bounding box center [555, 285] width 598 height 13
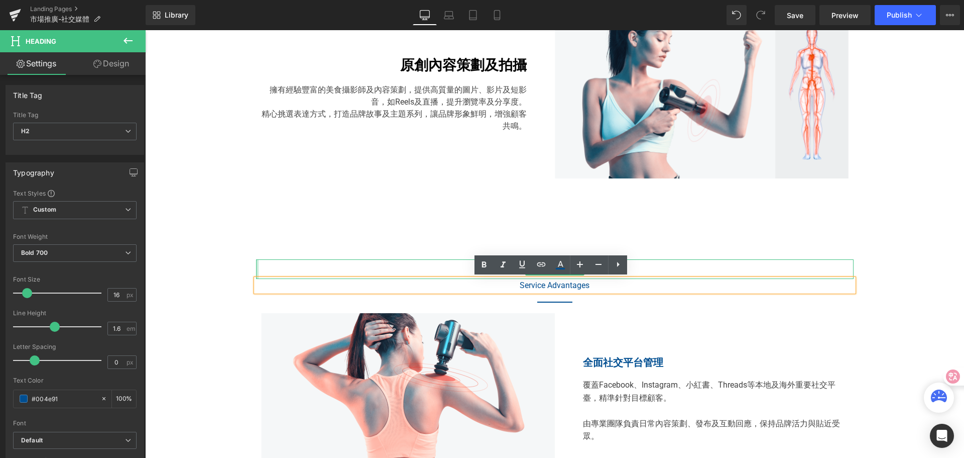
click at [256, 259] on div at bounding box center [257, 268] width 3 height 19
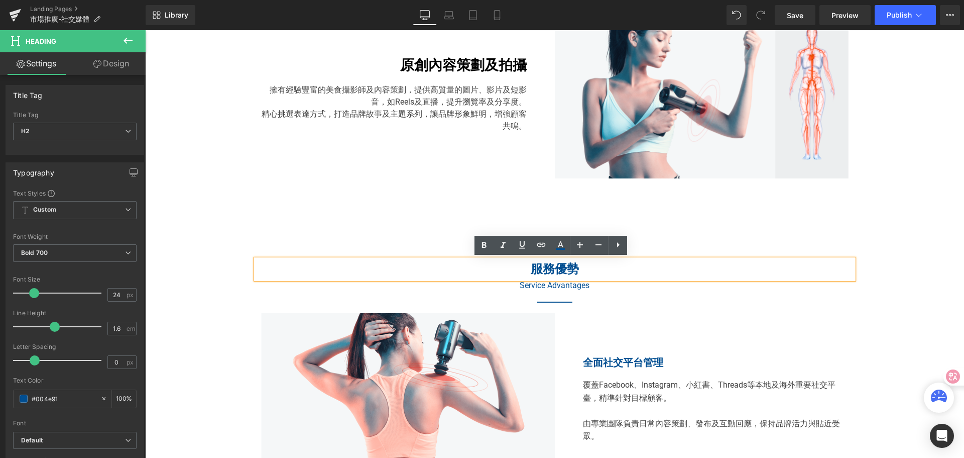
click at [254, 249] on div "服務優勢 Heading Service Advantages Heading Separator Row" at bounding box center [555, 269] width 603 height 87
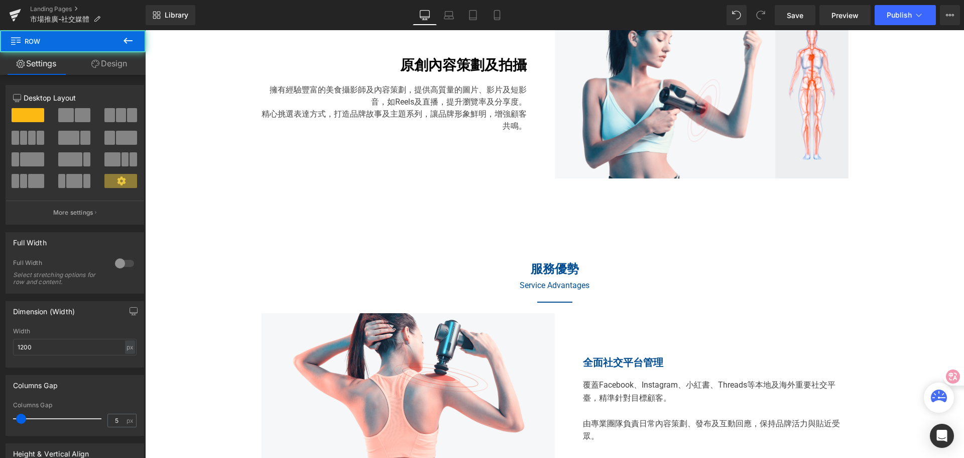
click at [297, 274] on h2 "服務優勢" at bounding box center [555, 268] width 598 height 19
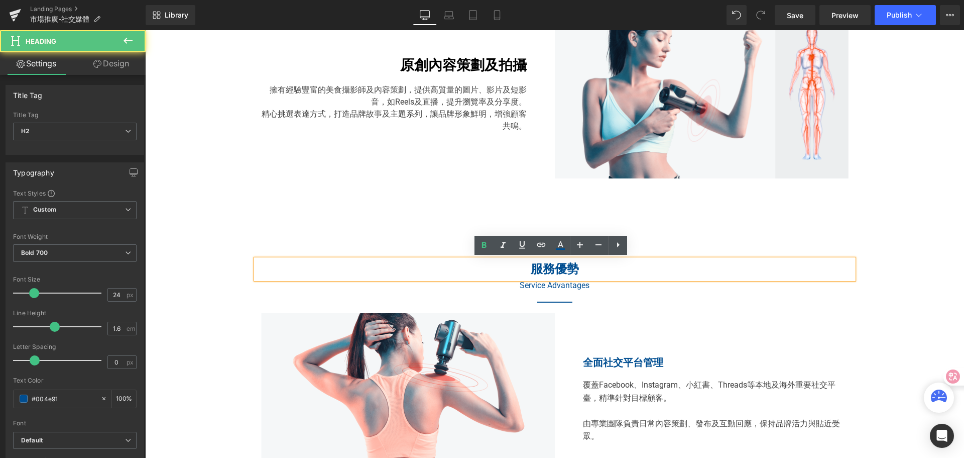
click at [295, 247] on div "服務優勢 Heading Service Advantages Heading Separator Row" at bounding box center [555, 269] width 603 height 87
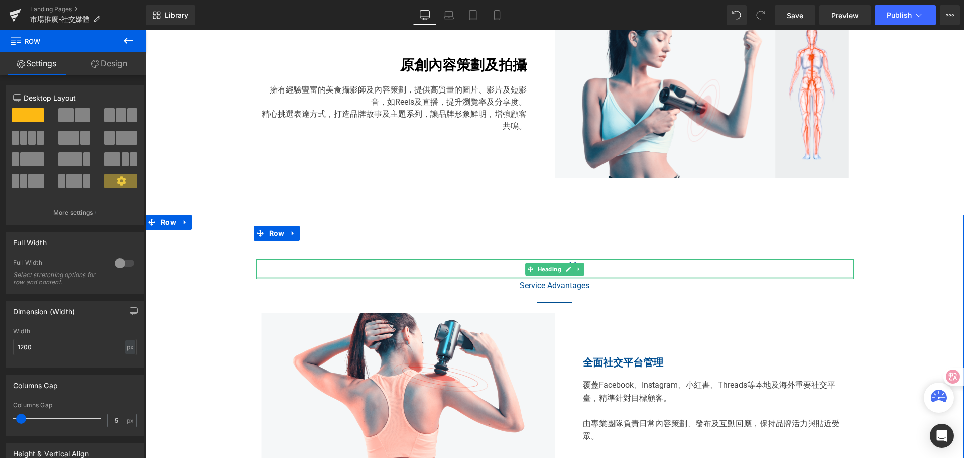
click at [262, 292] on div "服務優勢 Heading Service Advantages Heading Separator" at bounding box center [555, 283] width 603 height 49
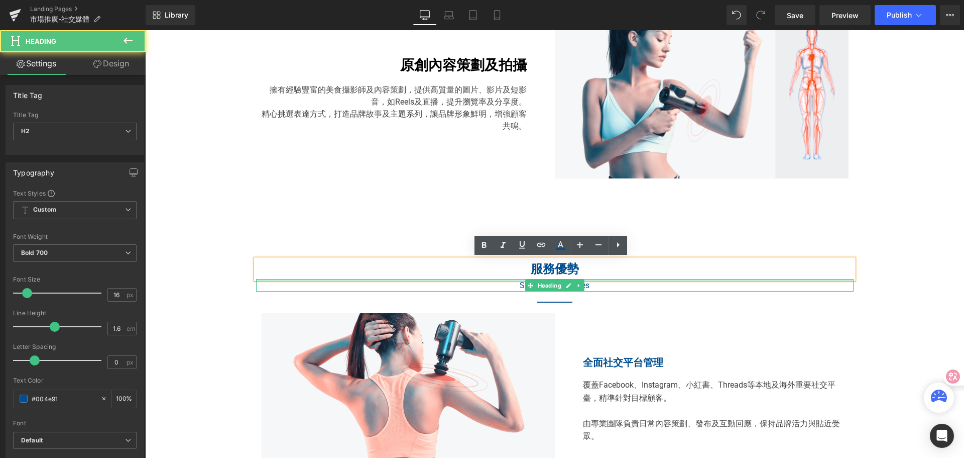
click at [257, 279] on div at bounding box center [555, 280] width 598 height 3
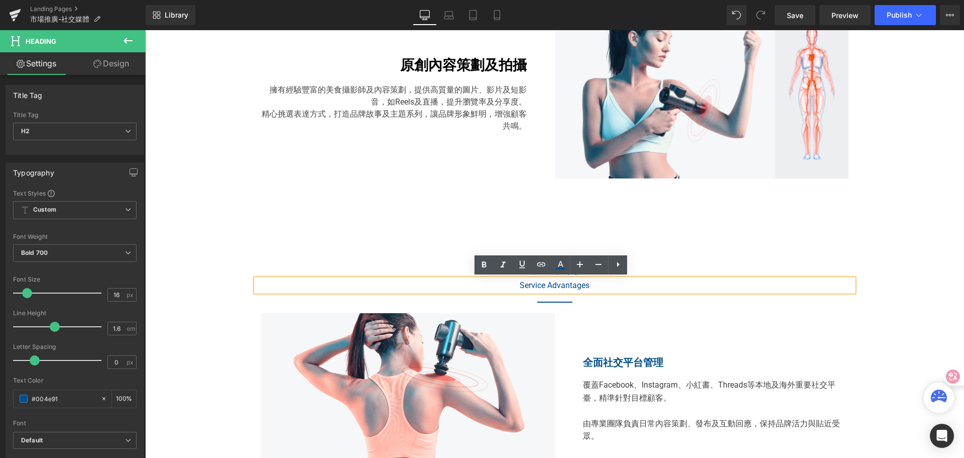
click at [258, 242] on div "服務優勢 Heading Service Advantages Heading Separator Row" at bounding box center [555, 269] width 603 height 87
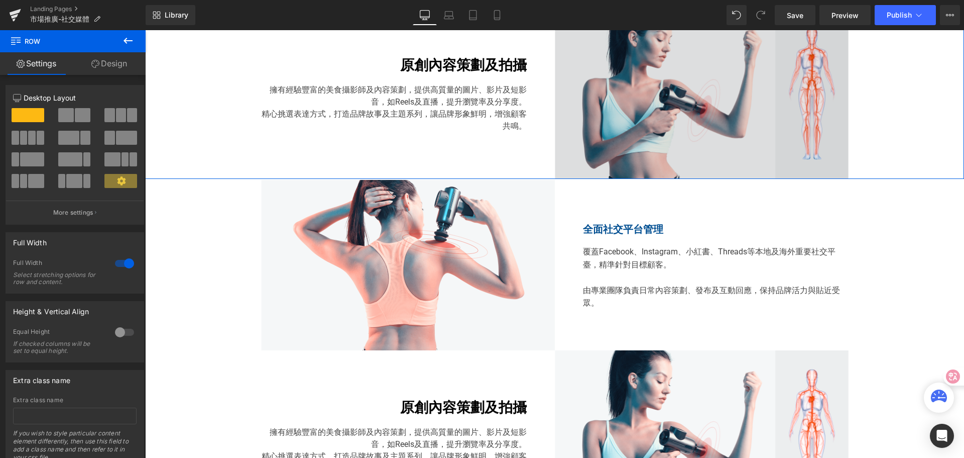
drag, startPoint x: 557, startPoint y: 213, endPoint x: 554, endPoint y: 177, distance: 35.8
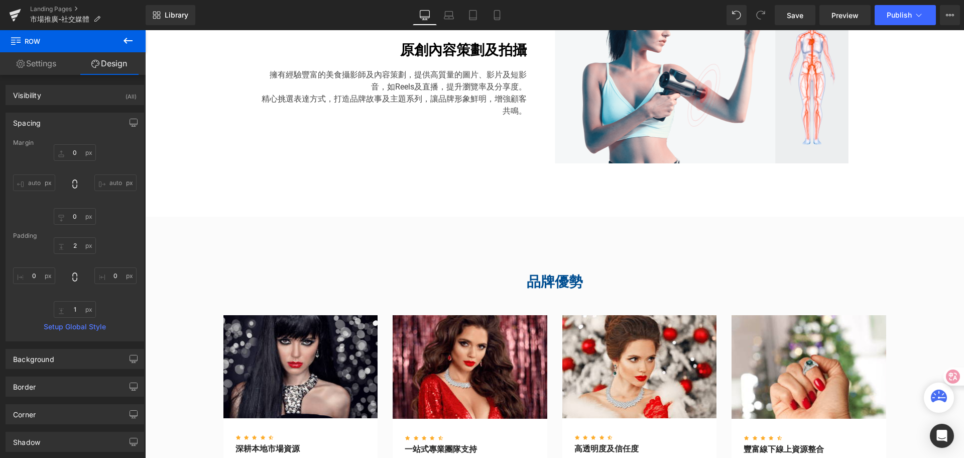
scroll to position [1107, 0]
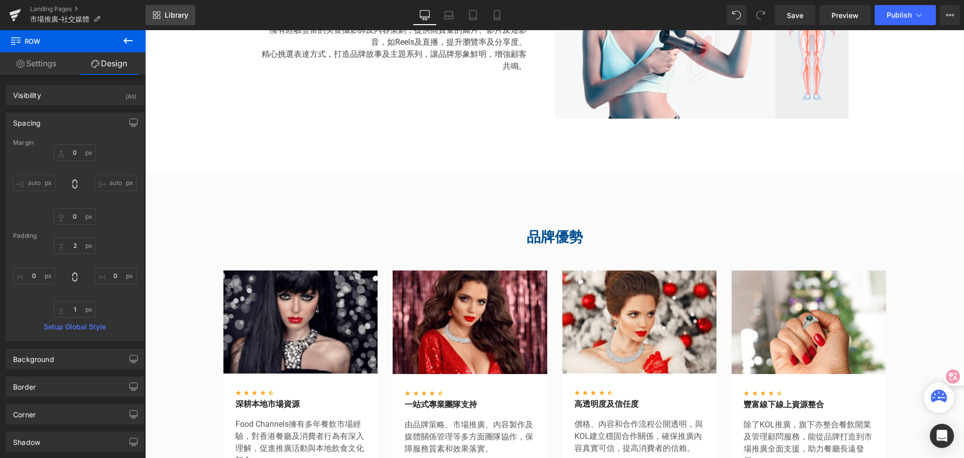
click at [185, 16] on span "Library" at bounding box center [177, 15] width 24 height 9
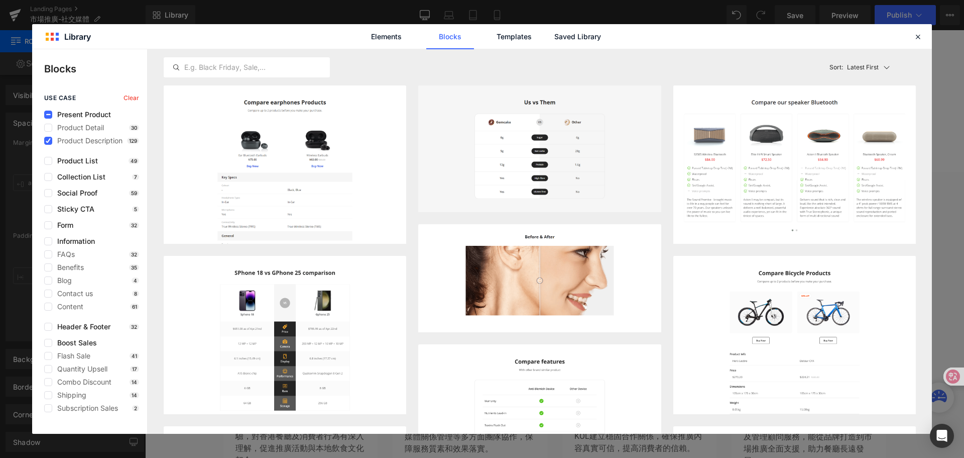
click at [863, 64] on p "Latest First" at bounding box center [863, 67] width 32 height 9
click at [879, 108] on p "Most View" at bounding box center [865, 111] width 35 height 9
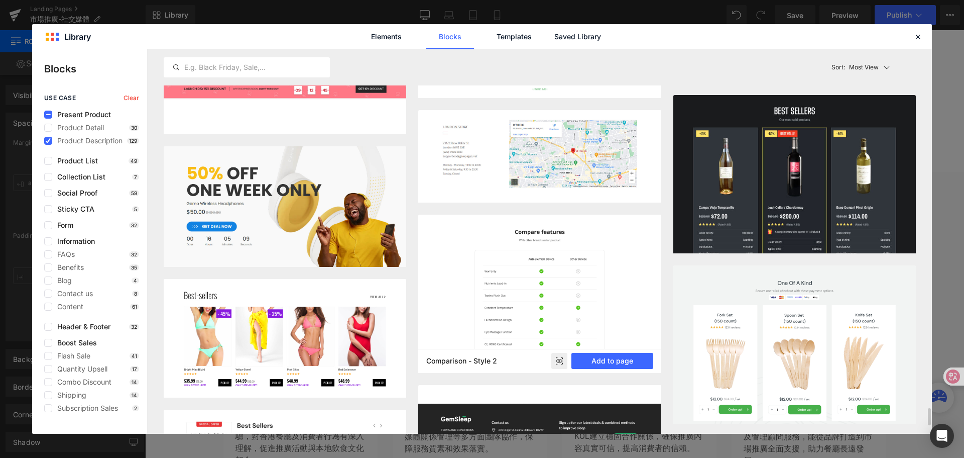
scroll to position [6836, 0]
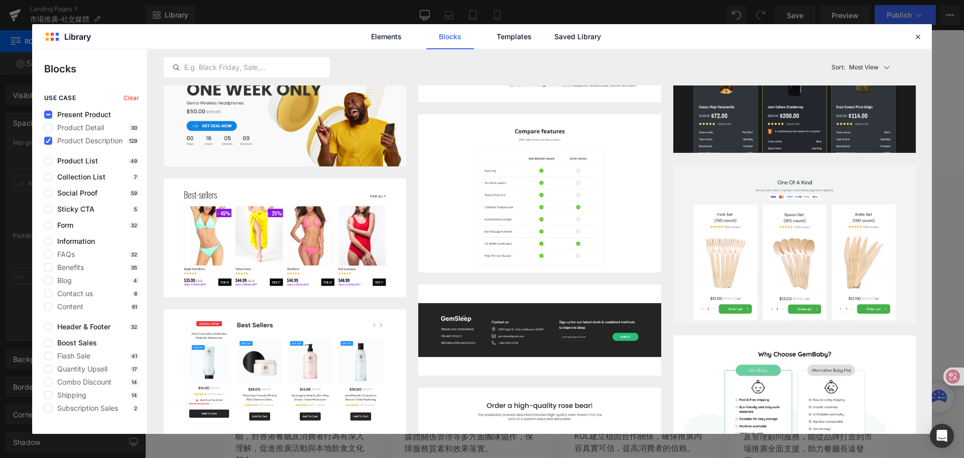
drag, startPoint x: 211, startPoint y: 316, endPoint x: 175, endPoint y: 468, distance: 155.8
